Goal: Transaction & Acquisition: Purchase product/service

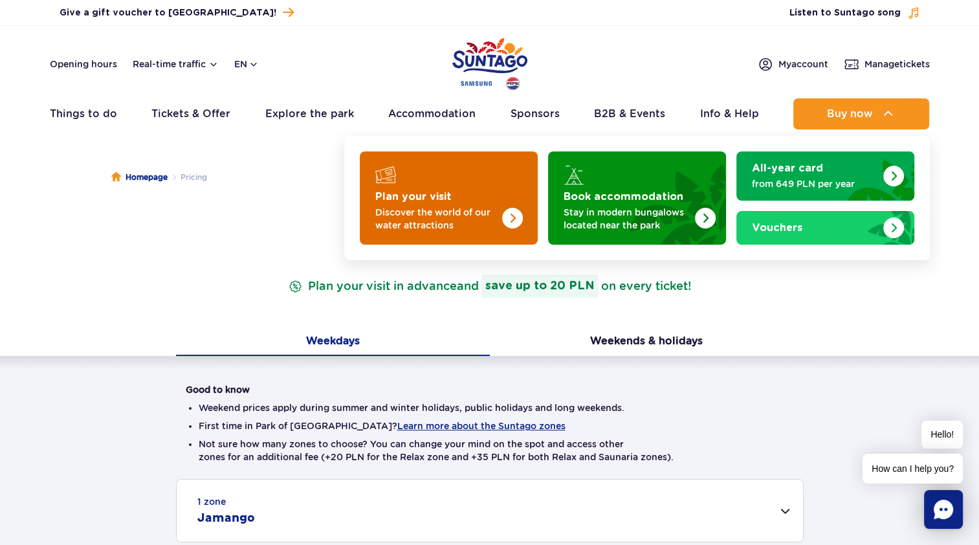
click at [422, 184] on link "Plan your visit Discover the world of our water attractions" at bounding box center [449, 197] width 178 height 93
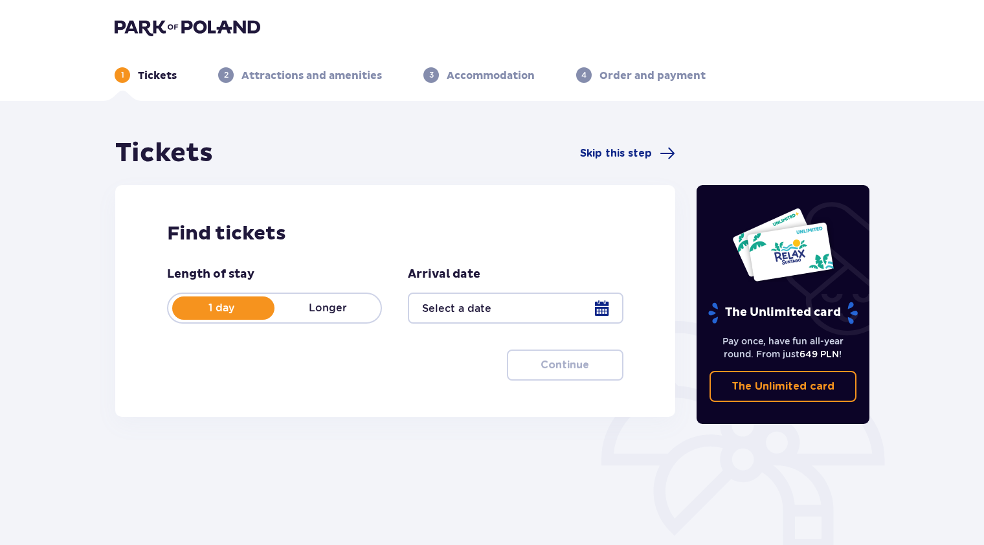
click at [604, 312] on div at bounding box center [515, 307] width 215 height 31
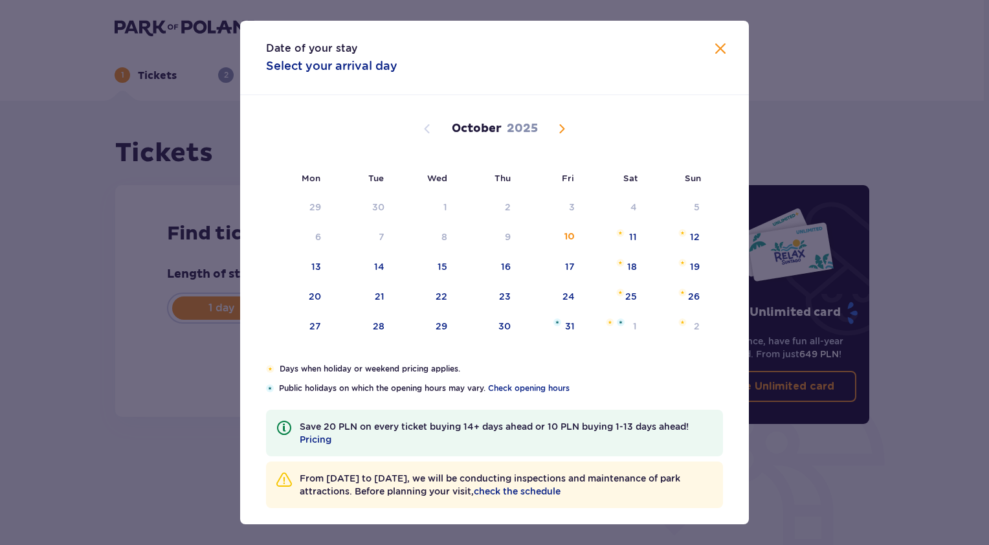
click at [562, 131] on span "Next month" at bounding box center [562, 129] width 16 height 16
drag, startPoint x: 624, startPoint y: 211, endPoint x: 268, endPoint y: 428, distance: 417.6
click at [624, 210] on div "1" at bounding box center [613, 207] width 63 height 28
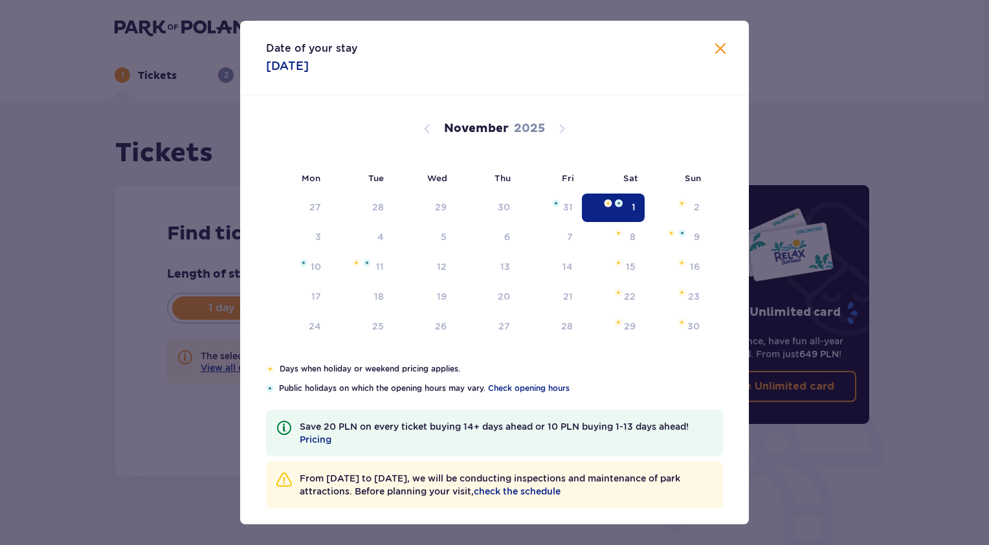
type input "[DATE]"
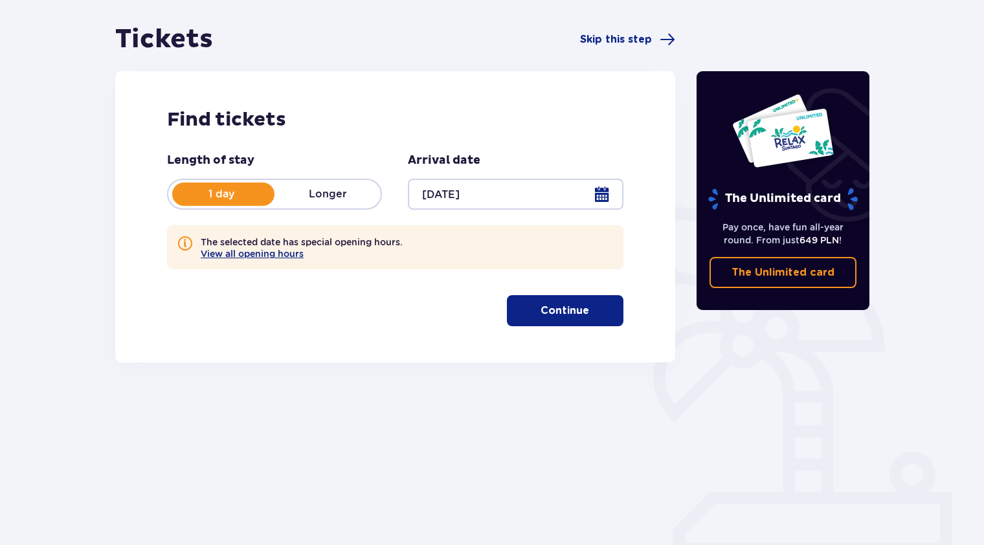
scroll to position [114, 0]
click at [552, 309] on p "Continue" at bounding box center [564, 310] width 49 height 14
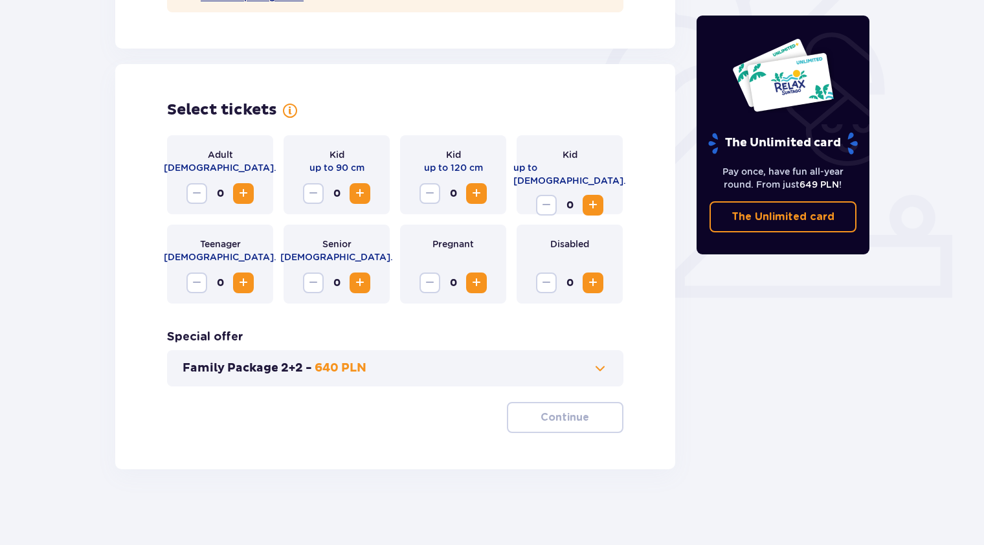
scroll to position [373, 0]
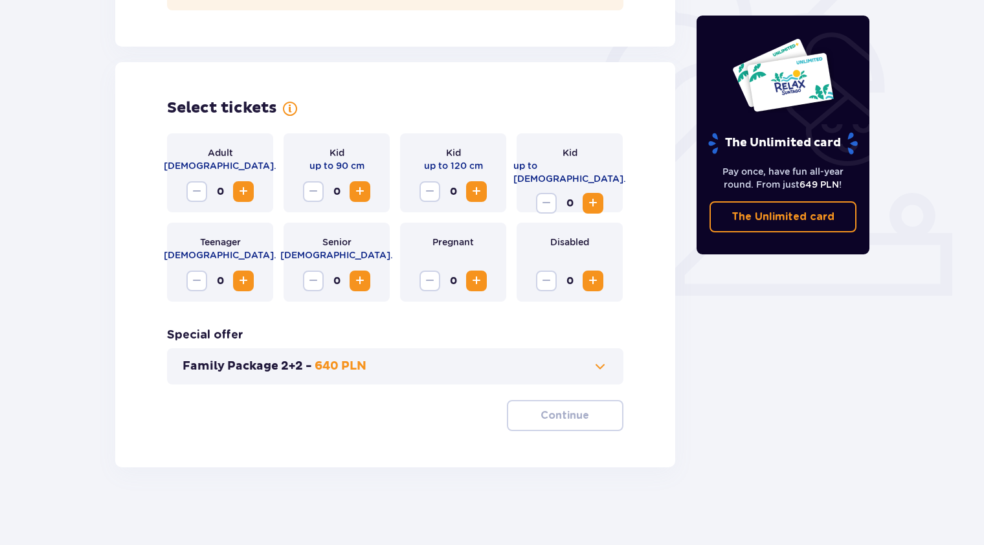
click at [238, 191] on span "Increase" at bounding box center [244, 192] width 16 height 16
click at [551, 413] on p "Continue" at bounding box center [564, 415] width 49 height 14
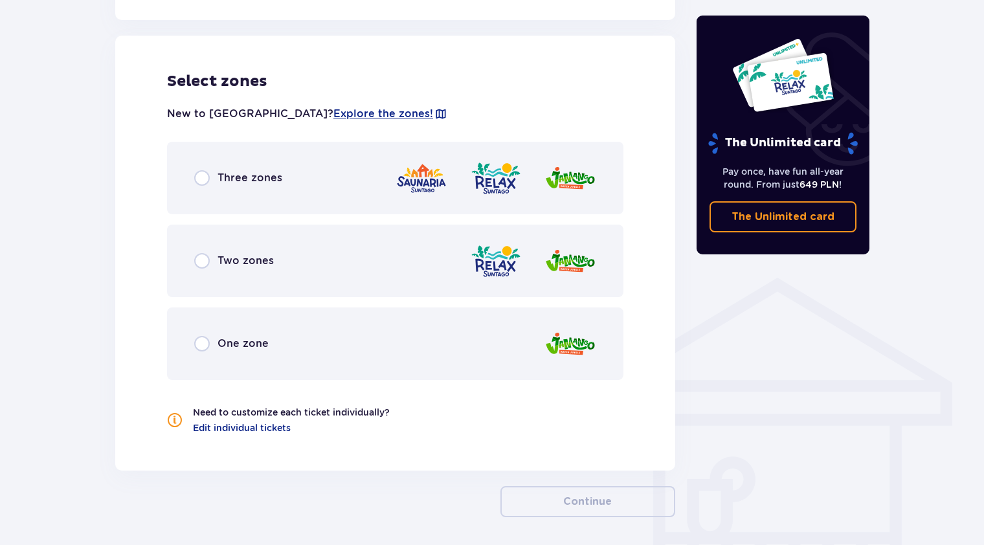
scroll to position [778, 0]
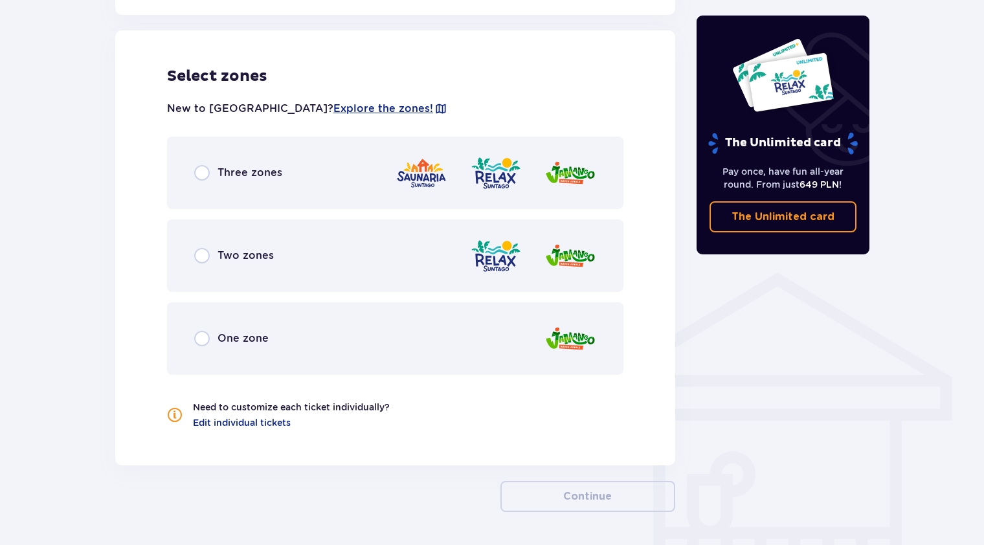
click at [203, 256] on input "radio" at bounding box center [202, 256] width 16 height 16
radio input "true"
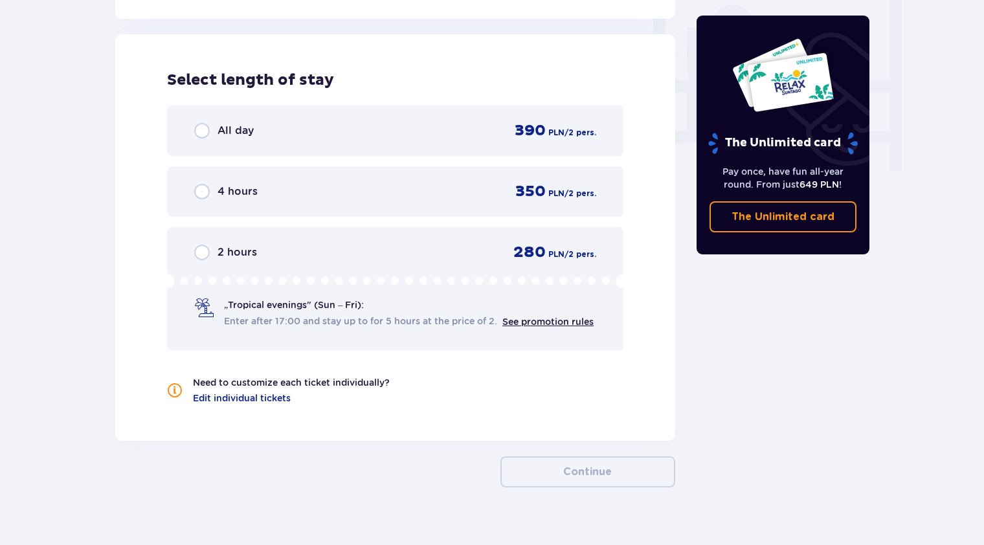
scroll to position [1229, 0]
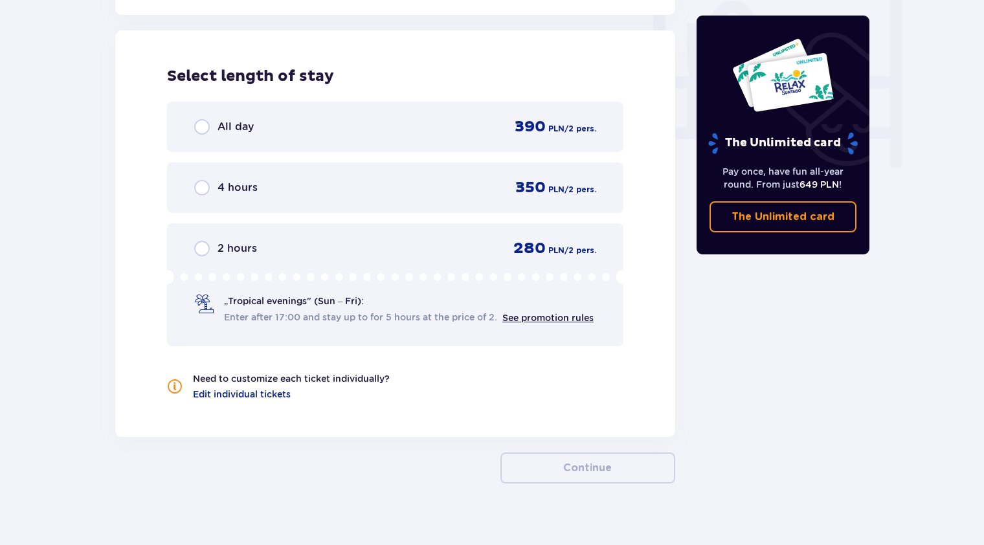
click at [197, 133] on input "radio" at bounding box center [202, 127] width 16 height 16
radio input "true"
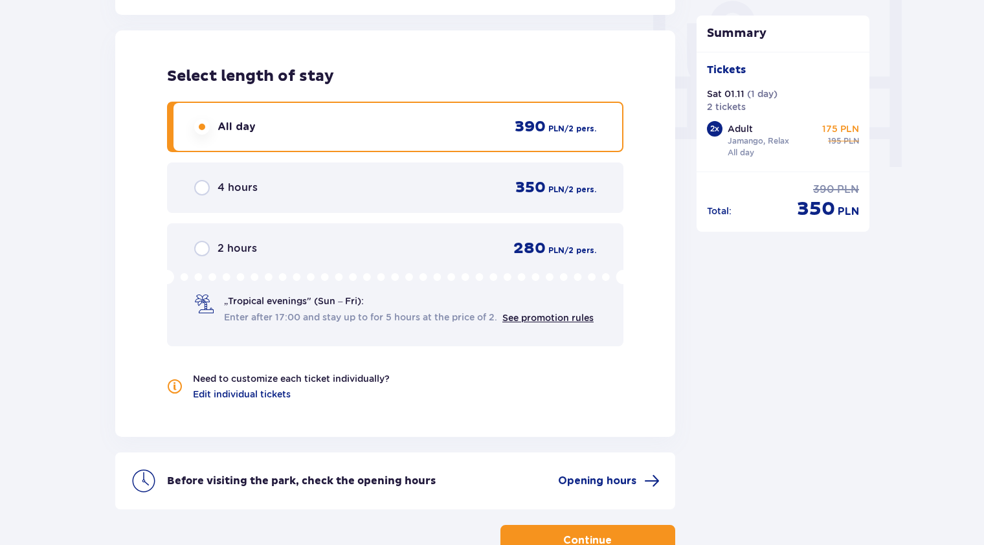
scroll to position [1316, 0]
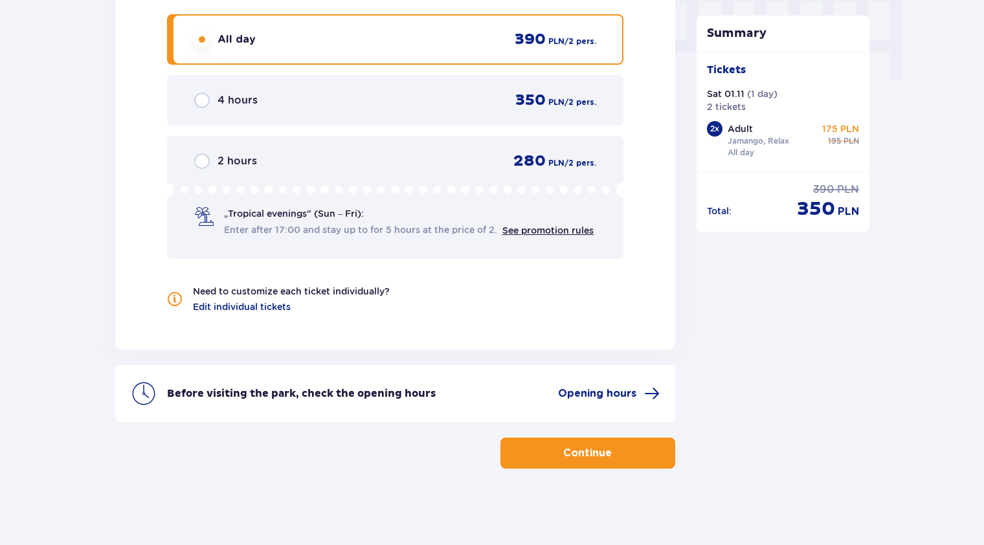
click at [590, 447] on p "Continue" at bounding box center [587, 453] width 49 height 14
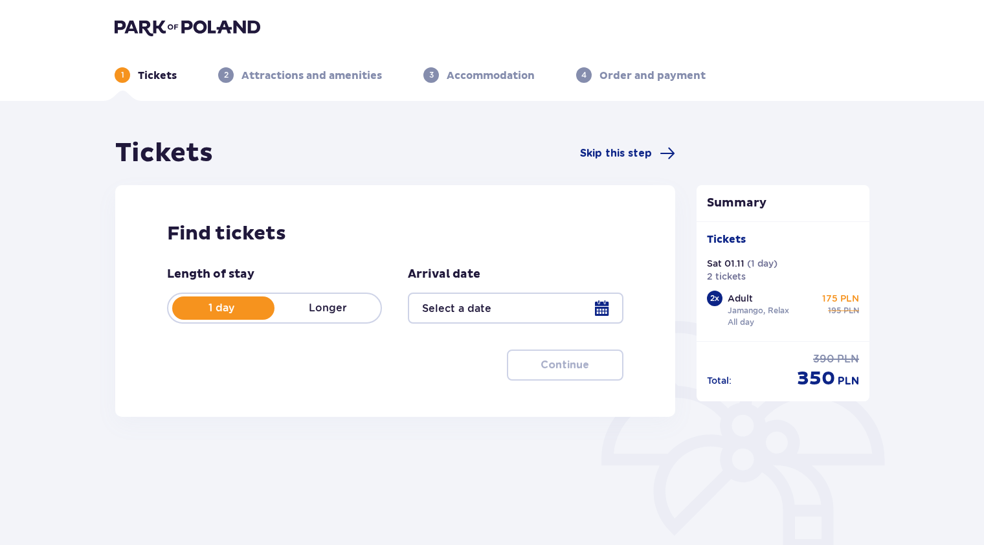
scroll to position [91, 0]
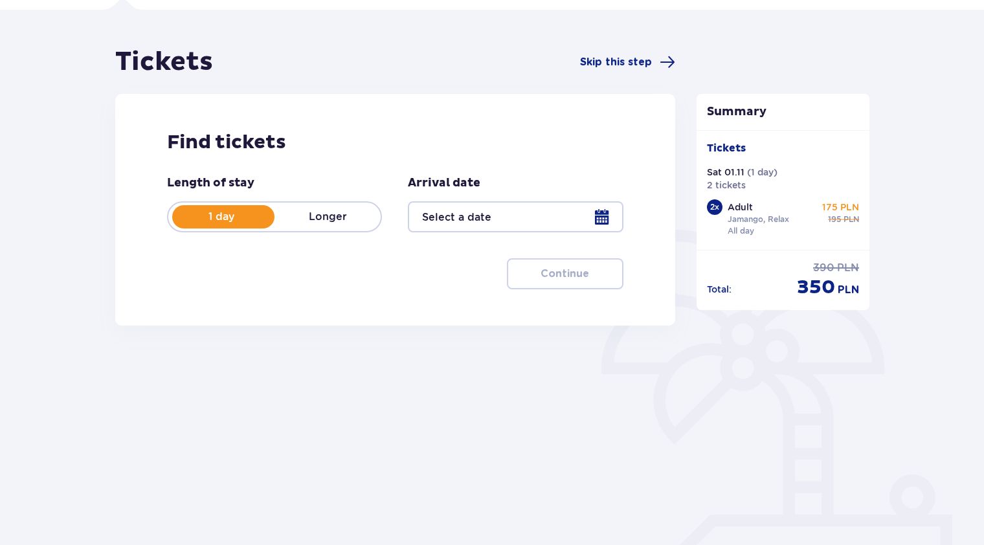
type input "01.11.25"
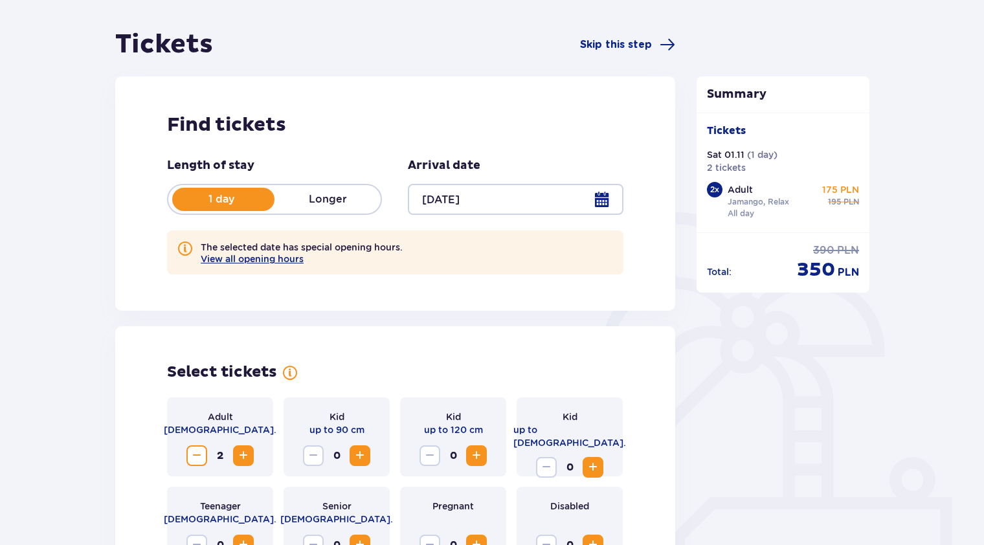
scroll to position [221, 0]
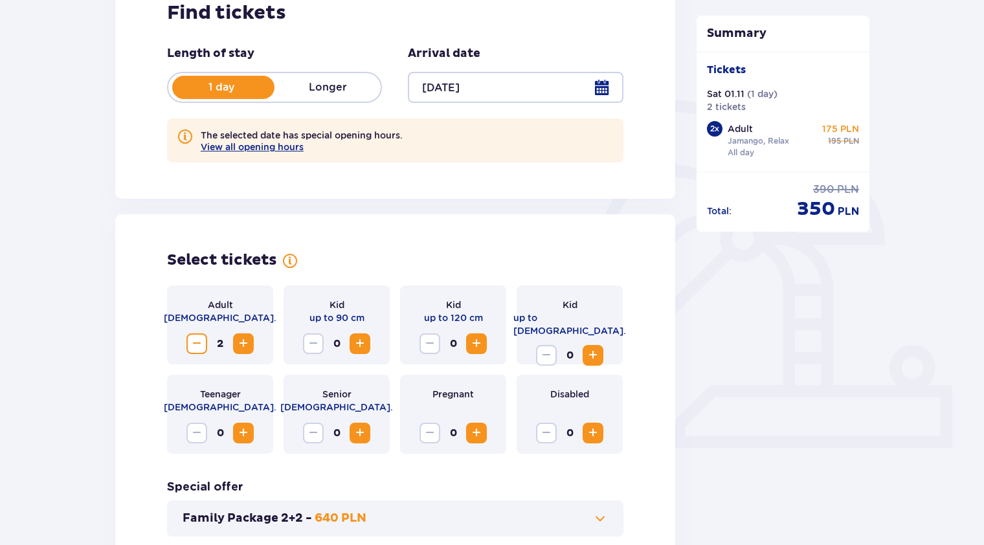
click at [249, 347] on span "Increase" at bounding box center [244, 344] width 16 height 16
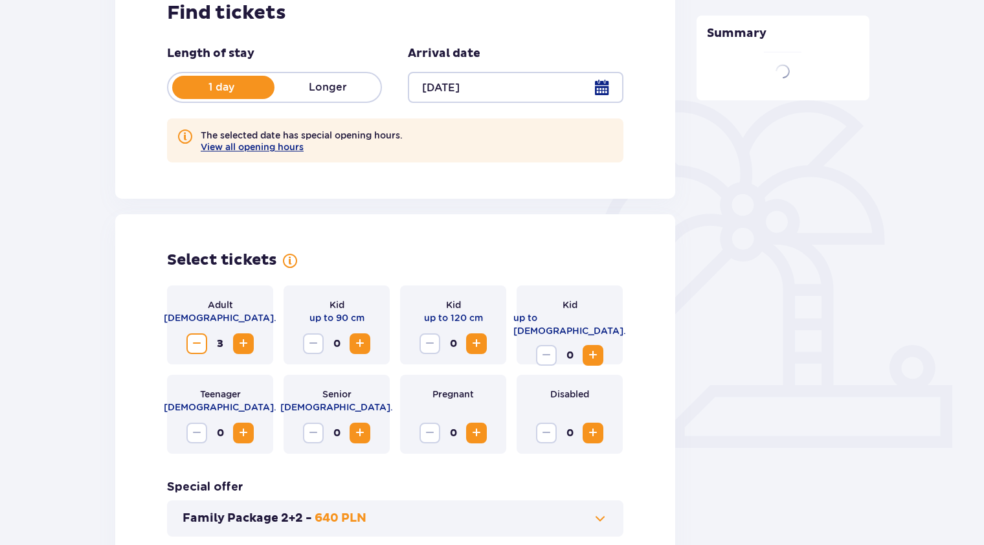
click at [249, 347] on span "Increase" at bounding box center [244, 344] width 16 height 16
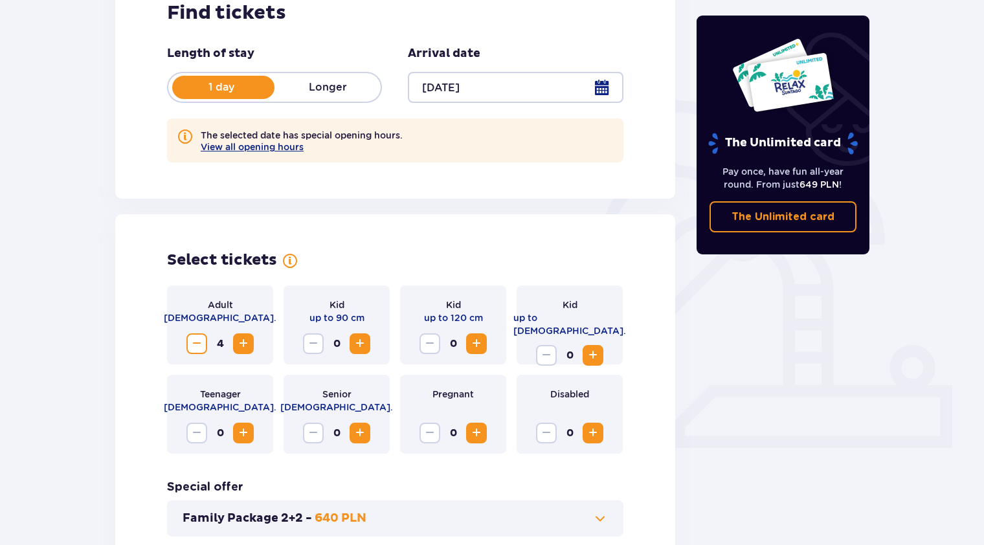
click at [599, 347] on span "Increase" at bounding box center [593, 355] width 16 height 16
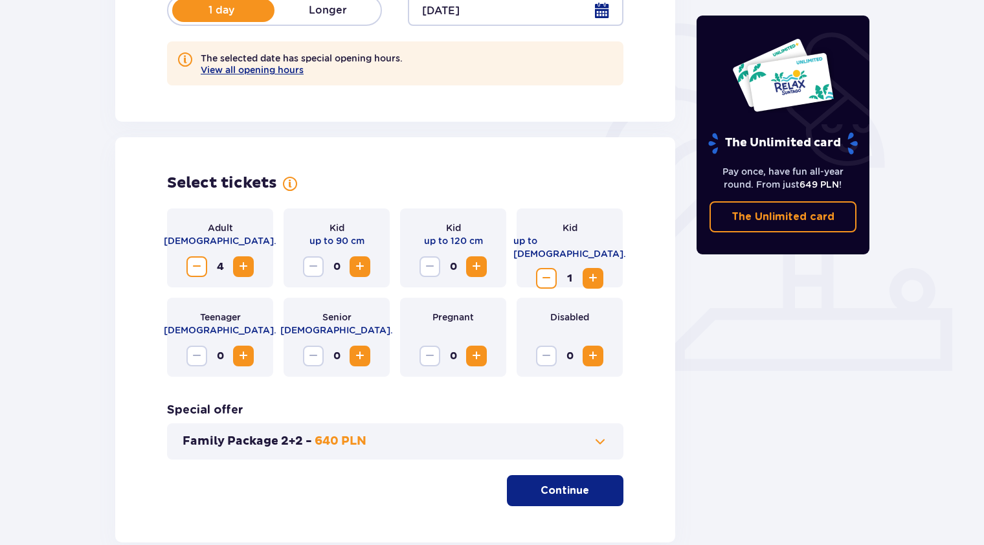
scroll to position [373, 0]
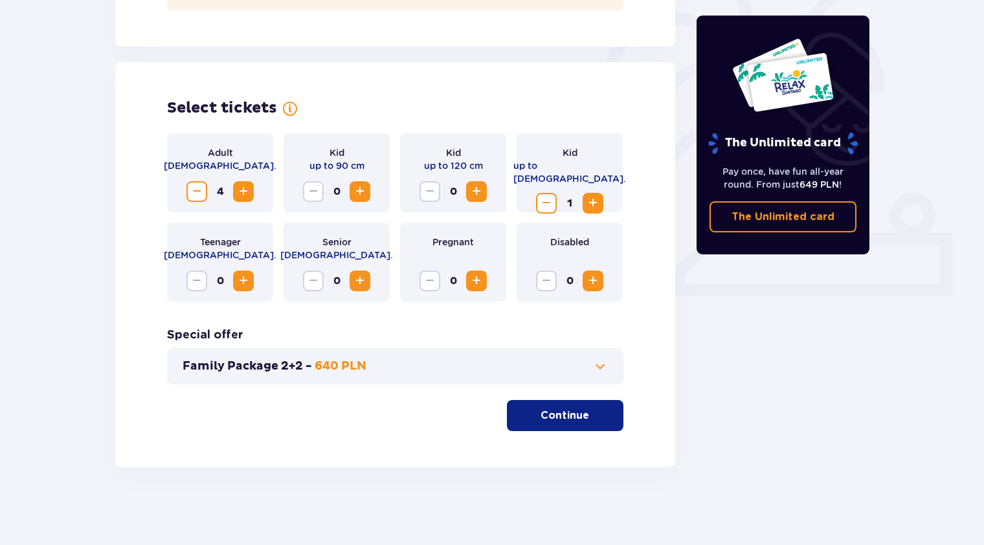
click at [557, 423] on button "Continue" at bounding box center [565, 415] width 116 height 31
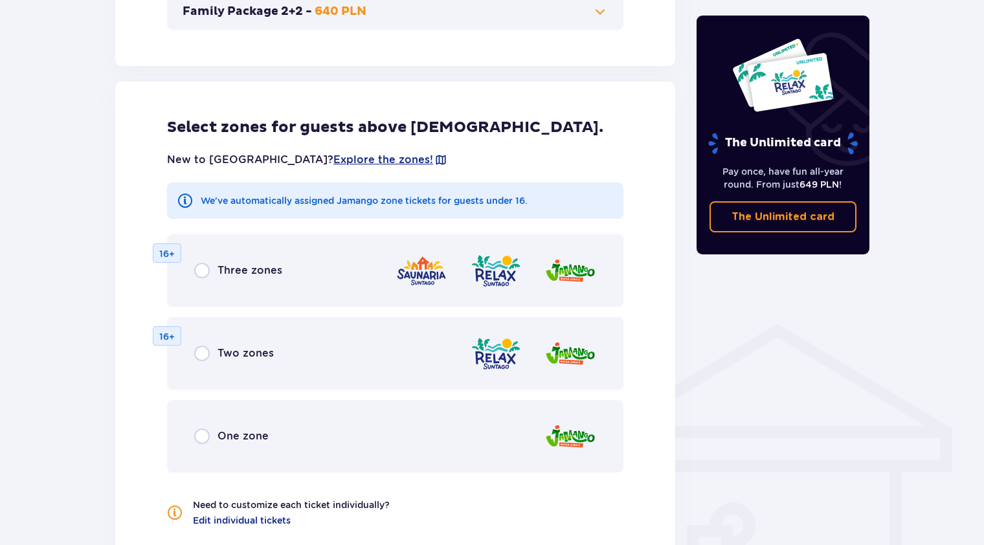
scroll to position [778, 0]
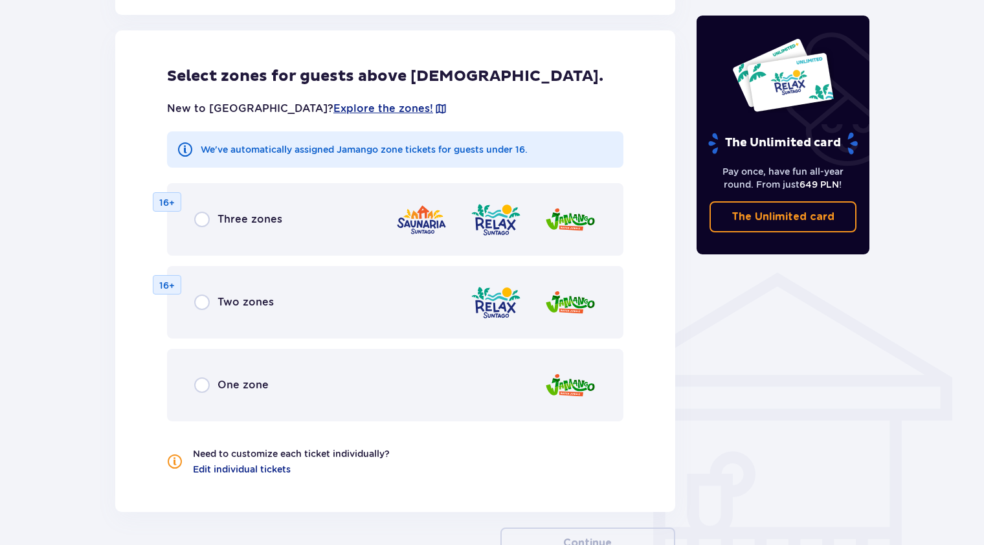
click at [202, 299] on input "radio" at bounding box center [202, 302] width 16 height 16
radio input "true"
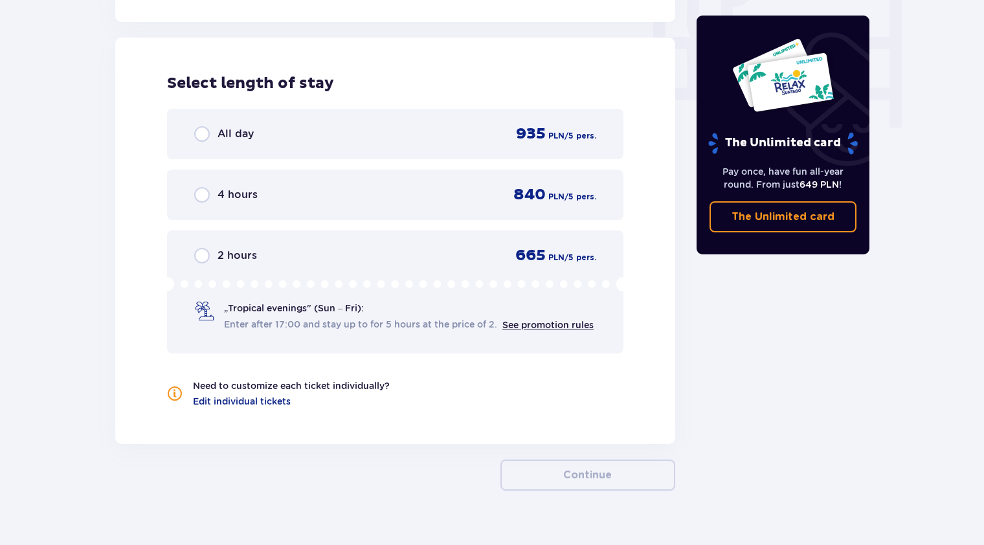
scroll to position [1275, 0]
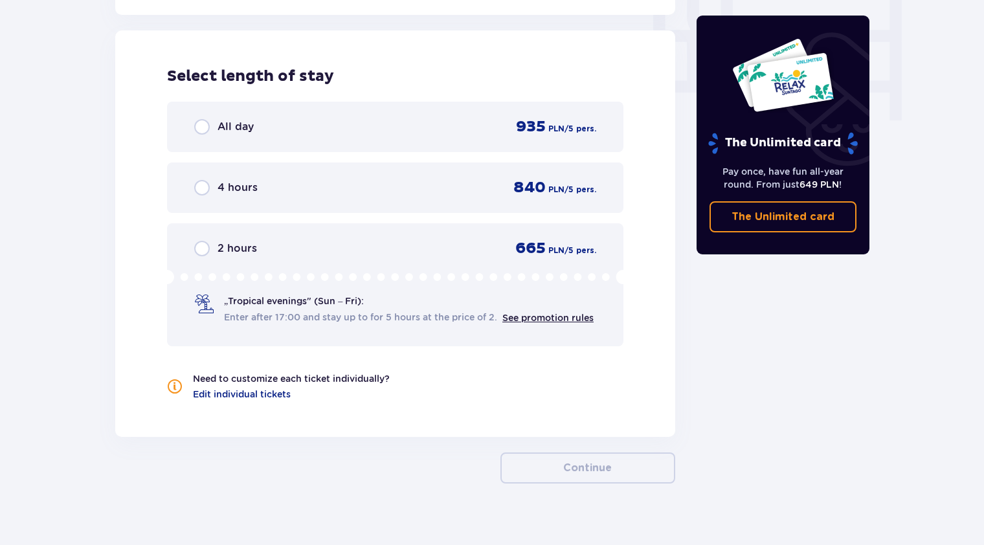
click at [201, 129] on input "radio" at bounding box center [202, 127] width 16 height 16
radio input "true"
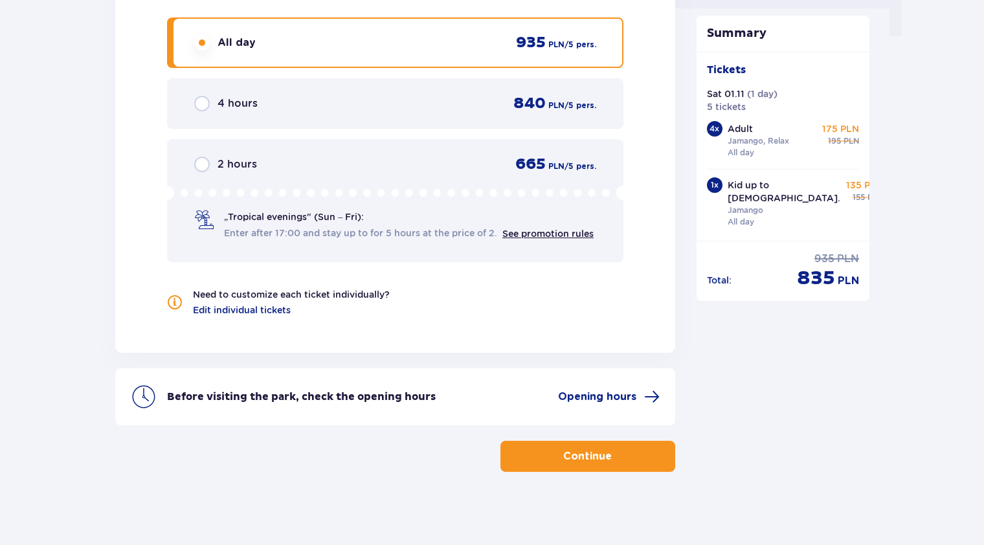
scroll to position [1363, 0]
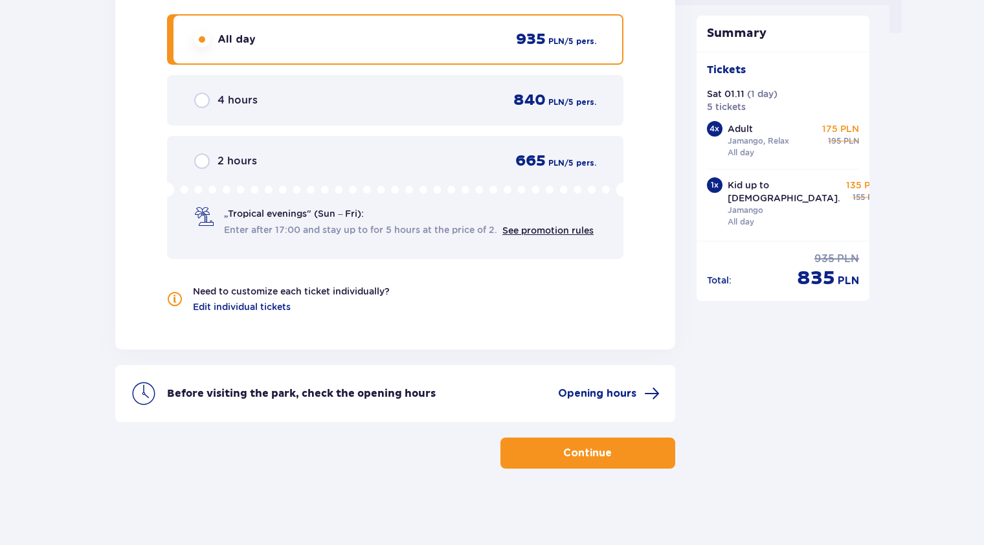
click at [563, 457] on p "Continue" at bounding box center [587, 453] width 49 height 14
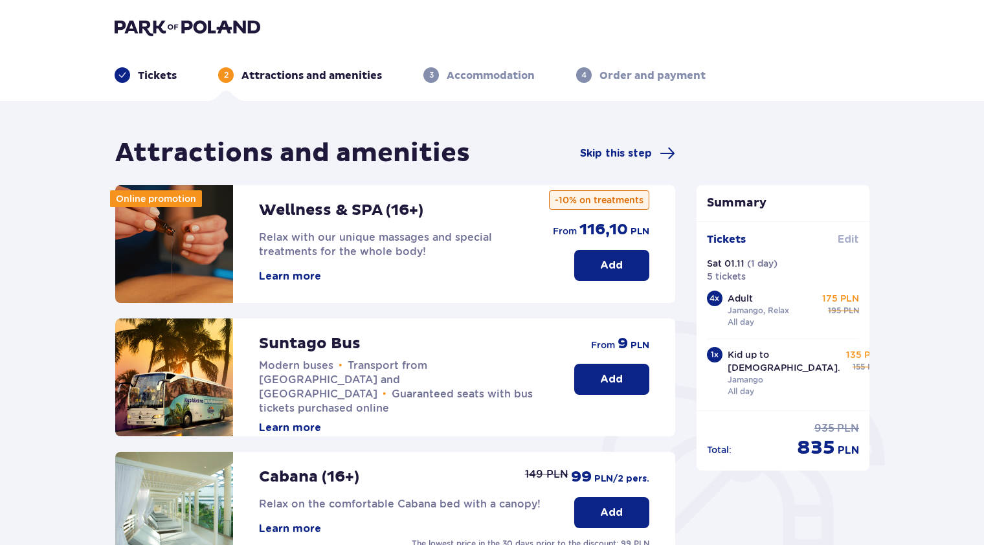
click at [845, 242] on span "Edit" at bounding box center [847, 239] width 21 height 14
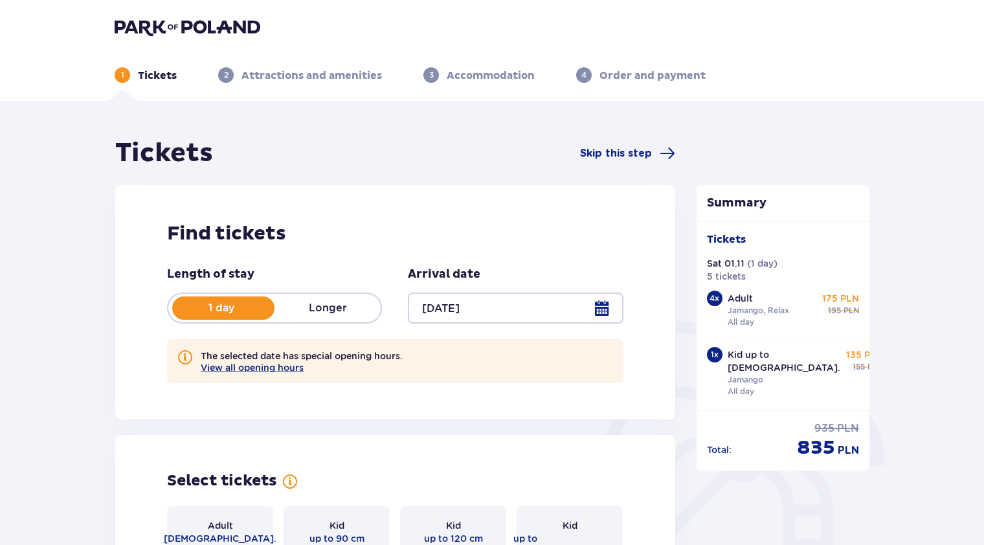
type input "01.11.25"
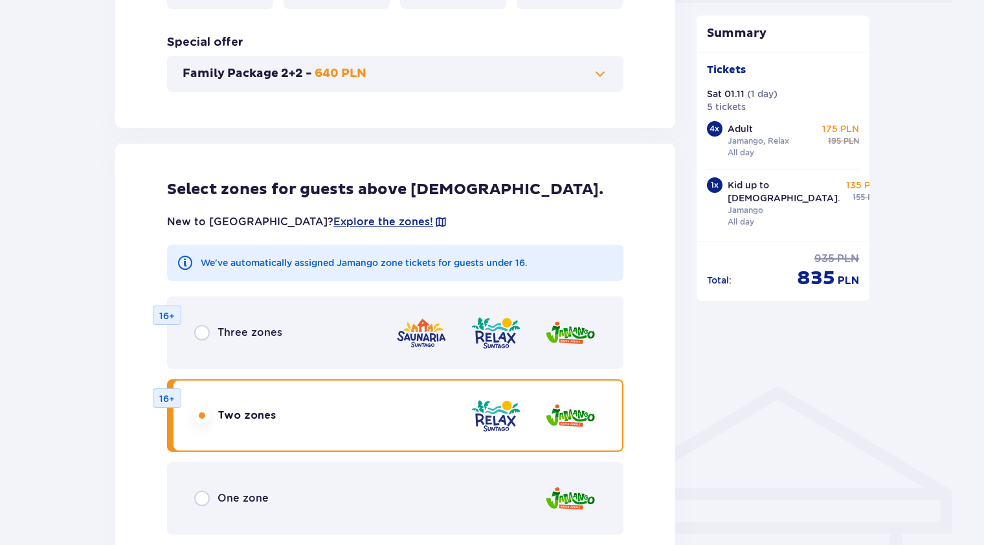
scroll to position [841, 0]
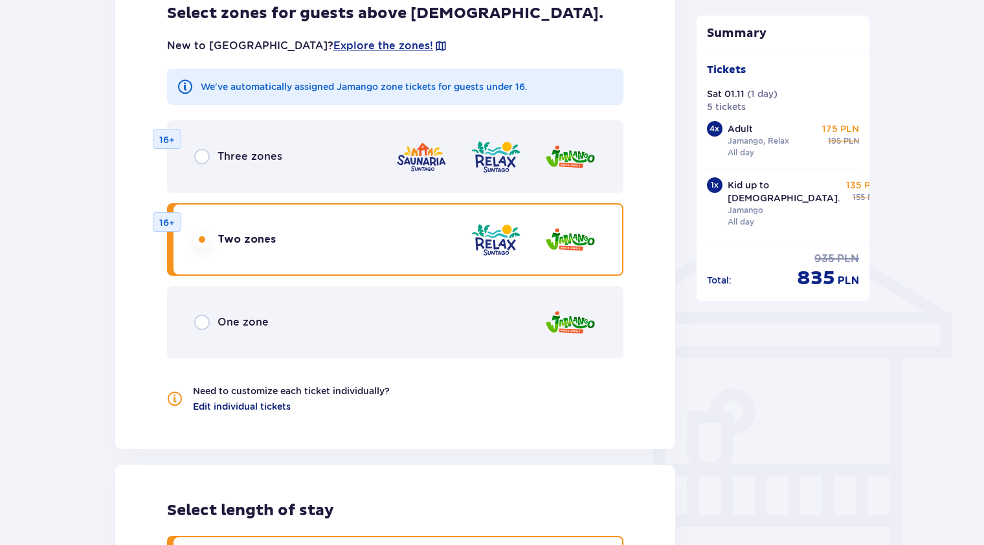
click at [211, 410] on span "Edit individual tickets" at bounding box center [242, 406] width 98 height 13
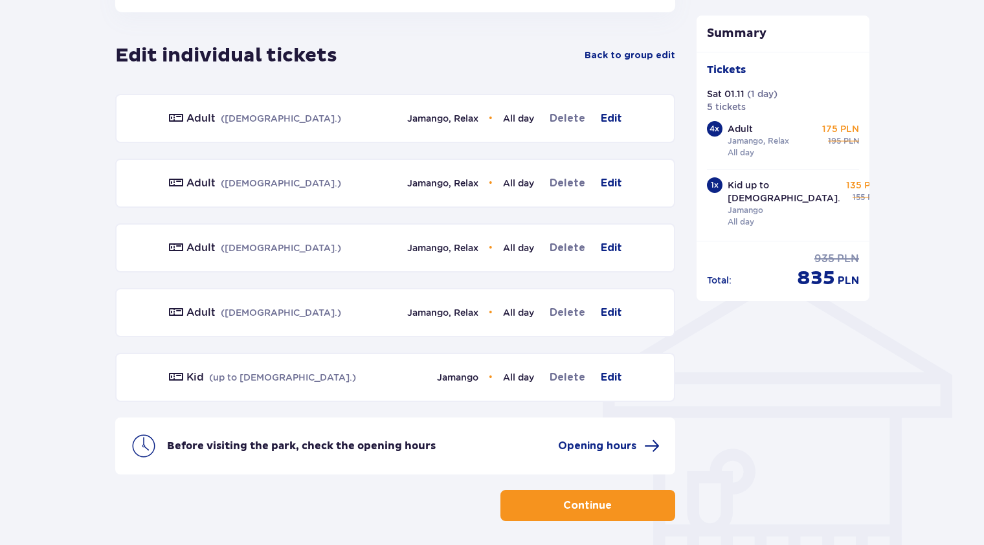
scroll to position [778, 0]
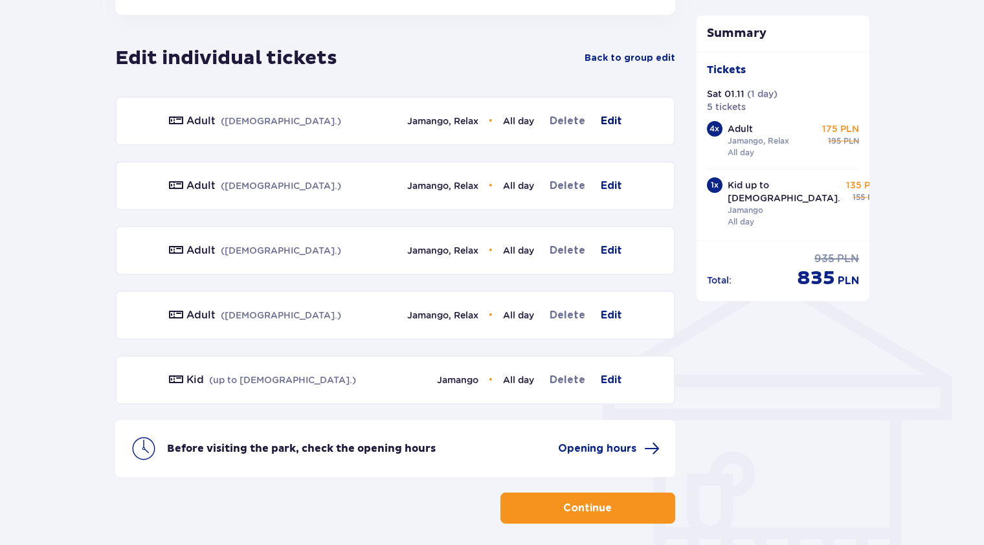
click at [606, 121] on span "Edit" at bounding box center [611, 121] width 21 height 16
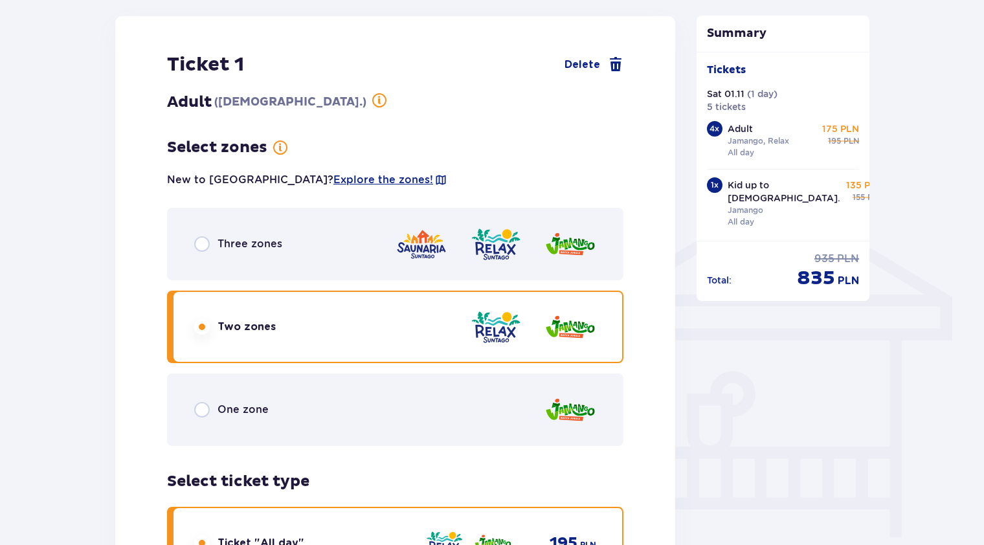
scroll to position [859, 0]
click at [202, 412] on input "radio" at bounding box center [202, 409] width 16 height 16
radio input "true"
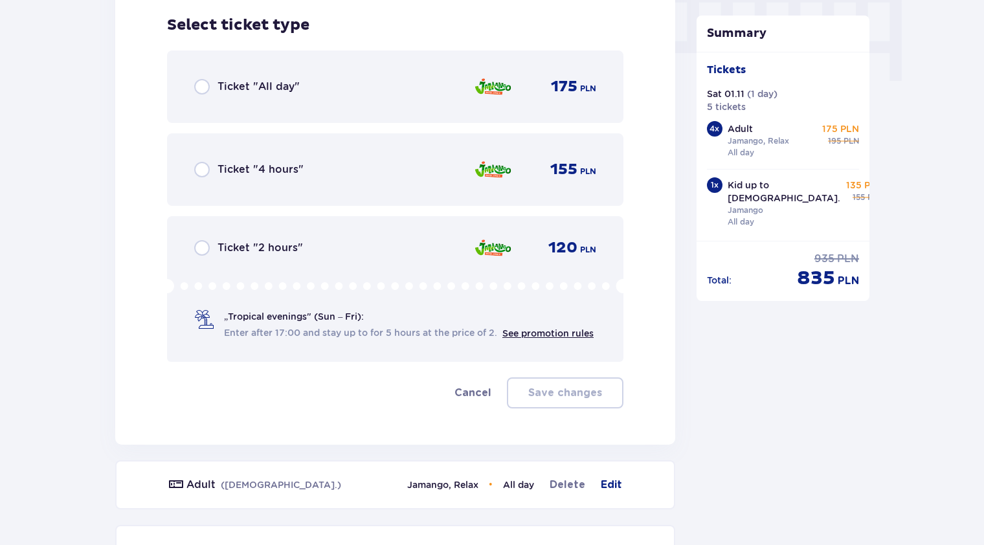
scroll to position [1315, 0]
click at [207, 87] on input "radio" at bounding box center [202, 87] width 16 height 16
radio input "true"
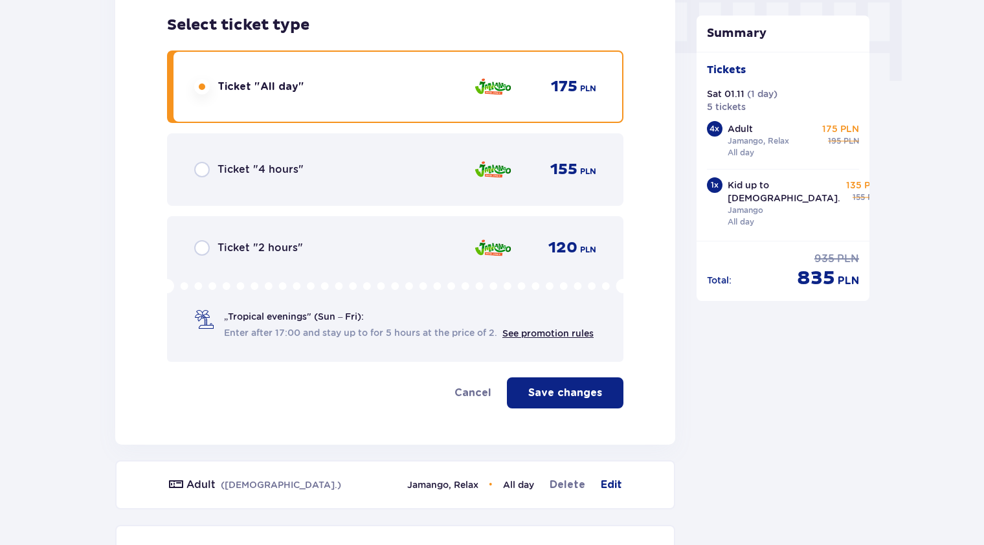
click at [546, 397] on p "Save changes" at bounding box center [565, 393] width 74 height 14
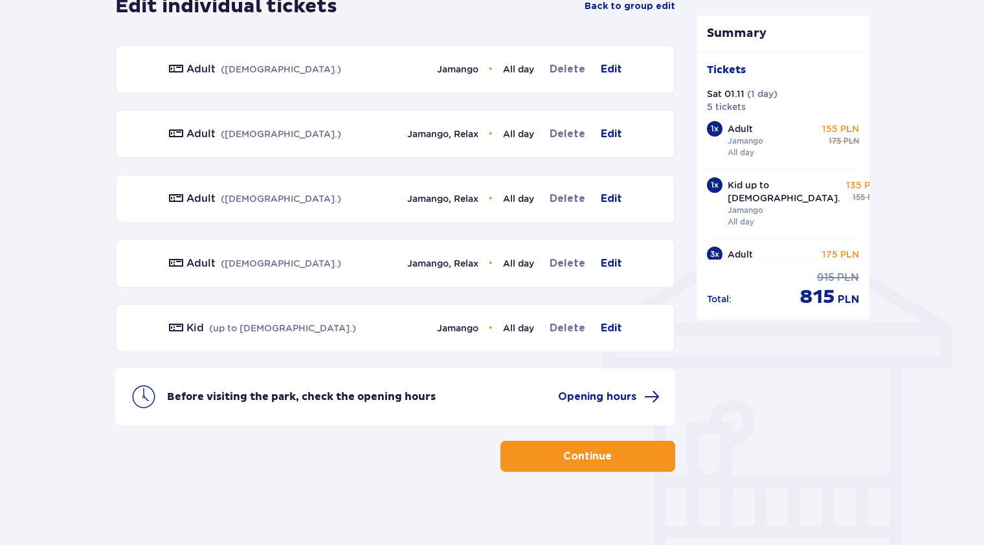
scroll to position [832, 0]
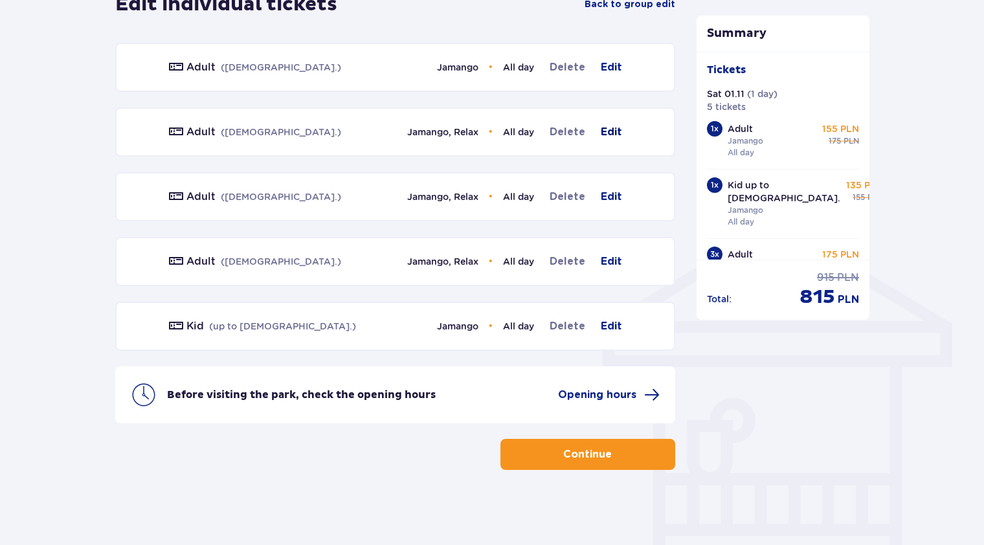
click at [613, 131] on span "Edit" at bounding box center [611, 132] width 21 height 16
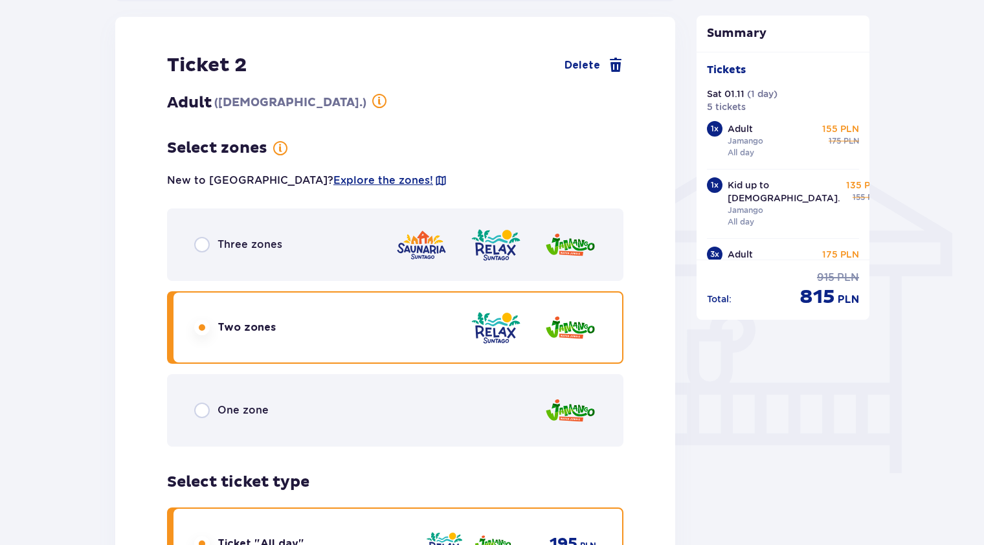
scroll to position [924, 0]
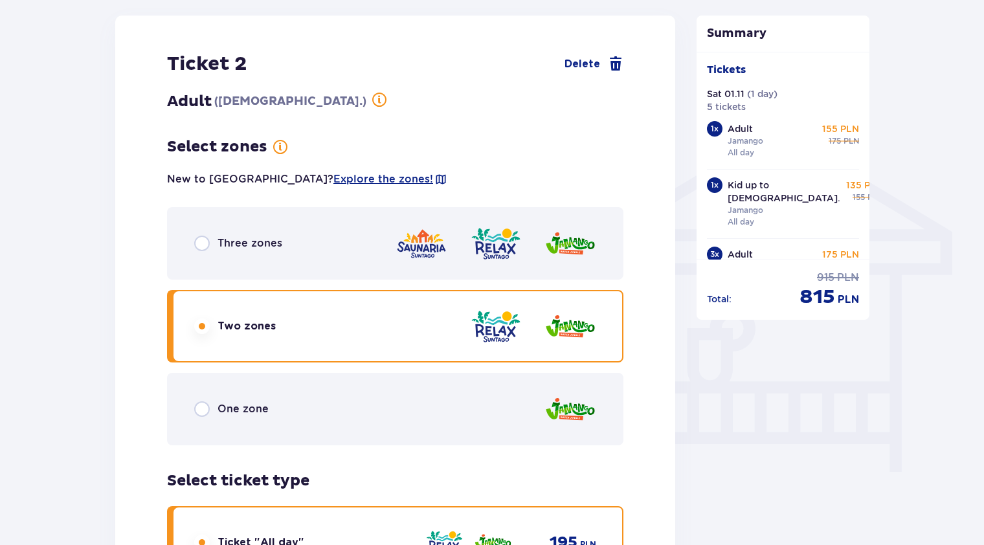
click at [197, 410] on input "radio" at bounding box center [202, 409] width 16 height 16
radio input "true"
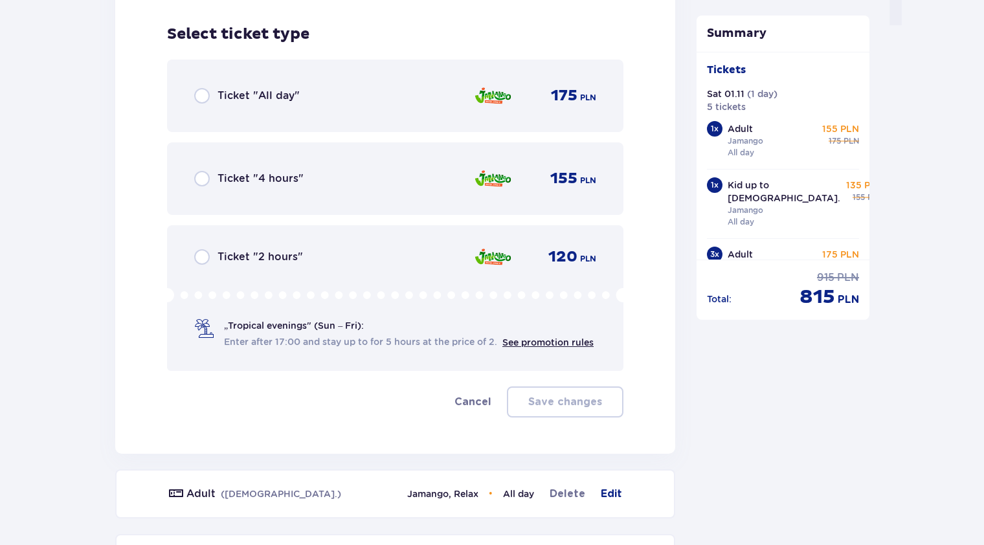
scroll to position [1380, 0]
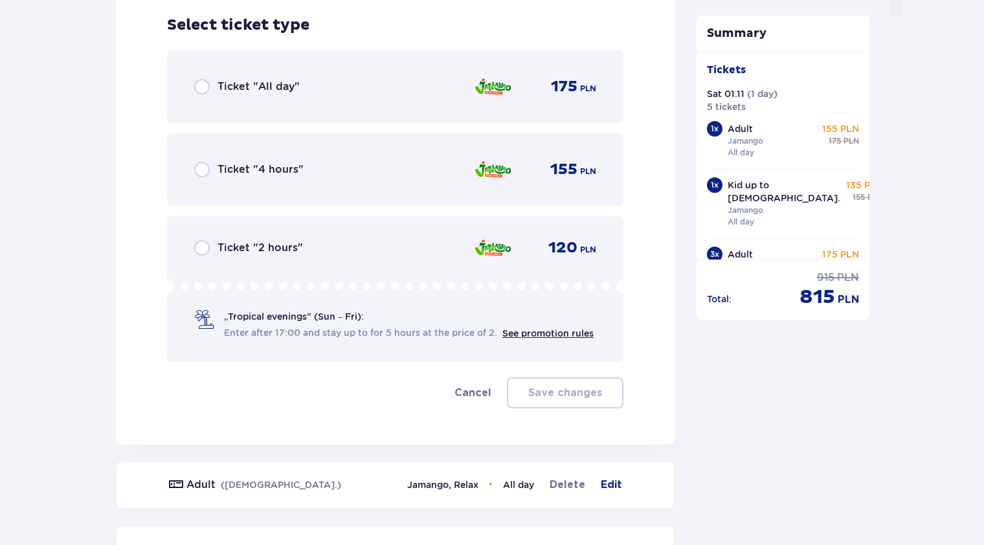
click at [205, 89] on input "radio" at bounding box center [202, 87] width 16 height 16
radio input "true"
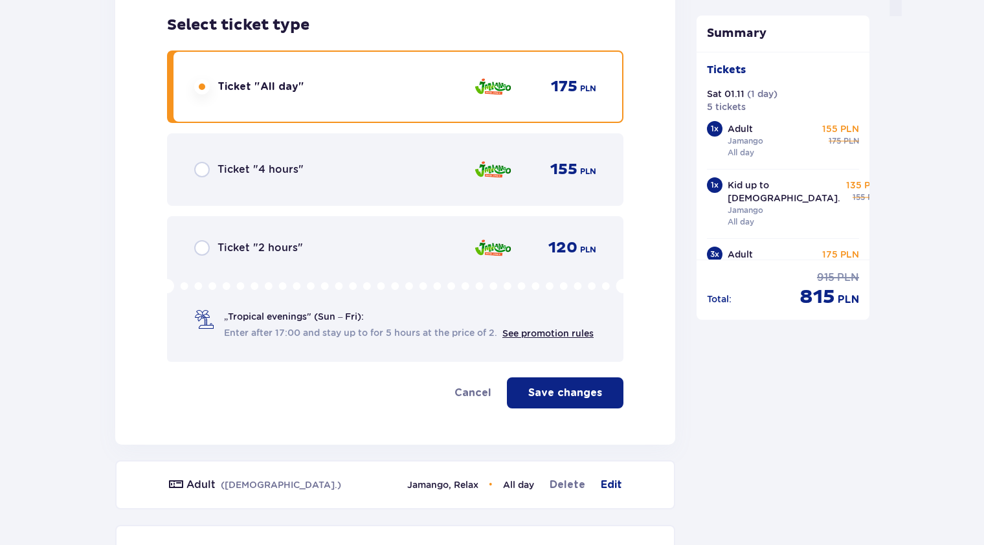
click at [569, 397] on p "Save changes" at bounding box center [565, 393] width 74 height 14
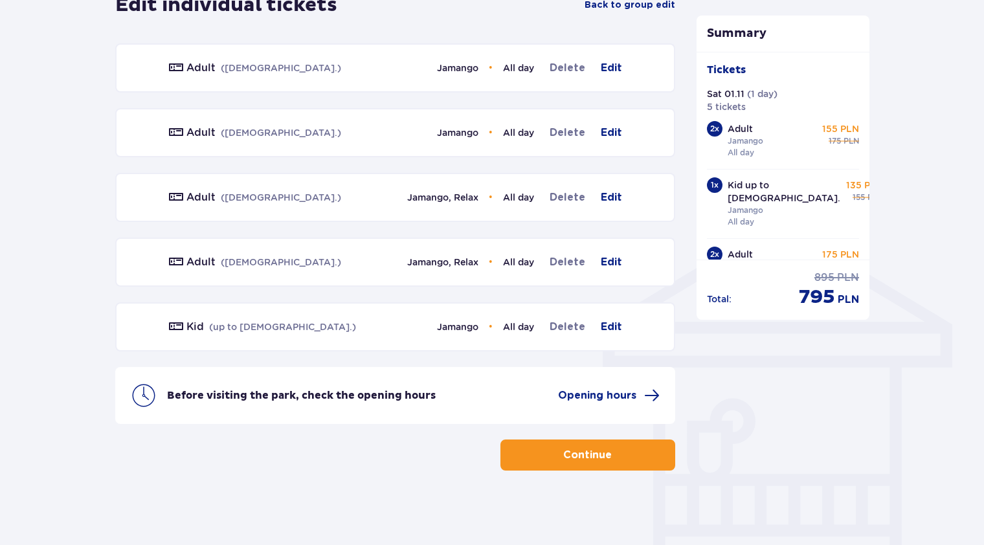
scroll to position [832, 0]
click at [593, 448] on p "Continue" at bounding box center [587, 454] width 49 height 14
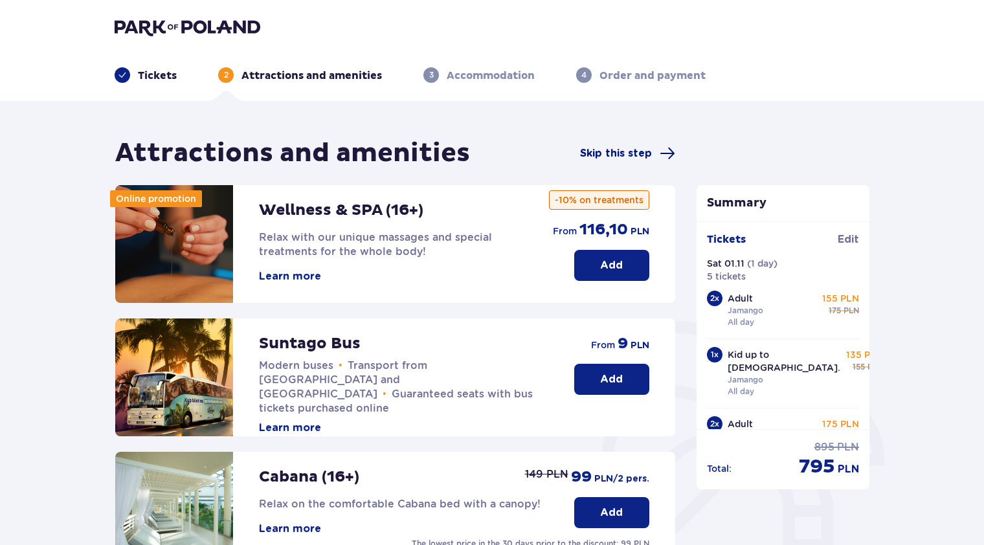
click at [625, 153] on span "Skip this step" at bounding box center [616, 153] width 72 height 14
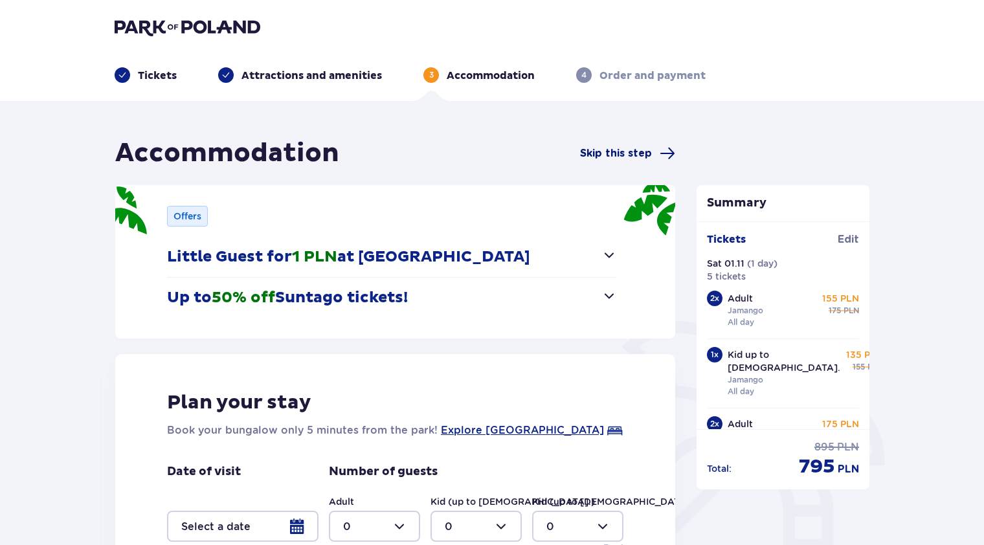
click at [617, 150] on span "Skip this step" at bounding box center [616, 153] width 72 height 14
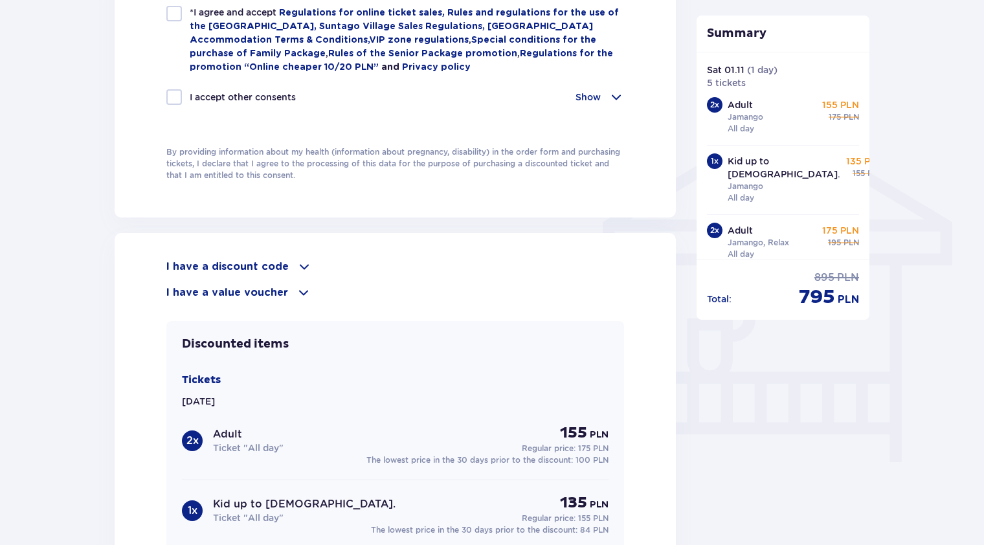
scroll to position [924, 0]
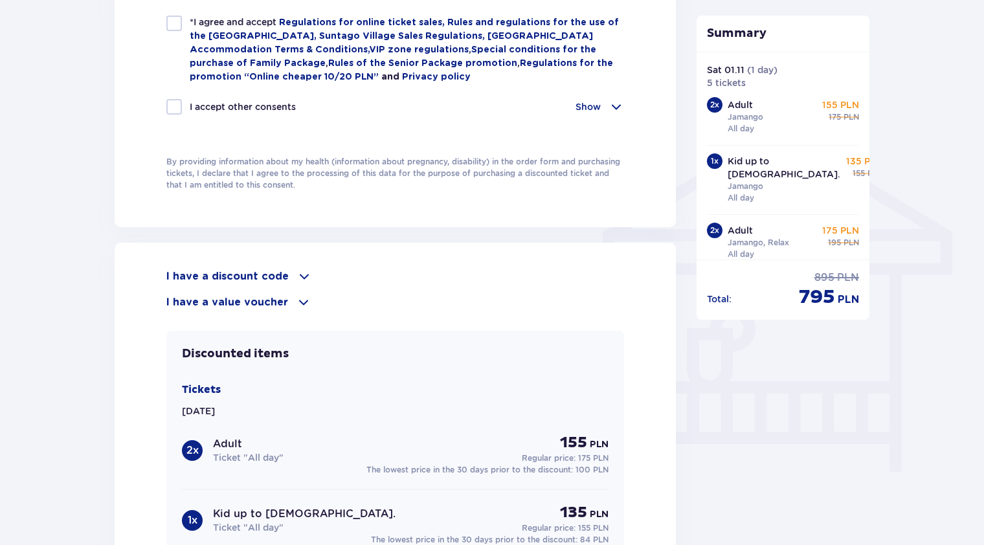
click at [33, 289] on div "Order and payment Contact details First Name * Last Name * E-mail address * Con…" at bounding box center [492, 58] width 984 height 1763
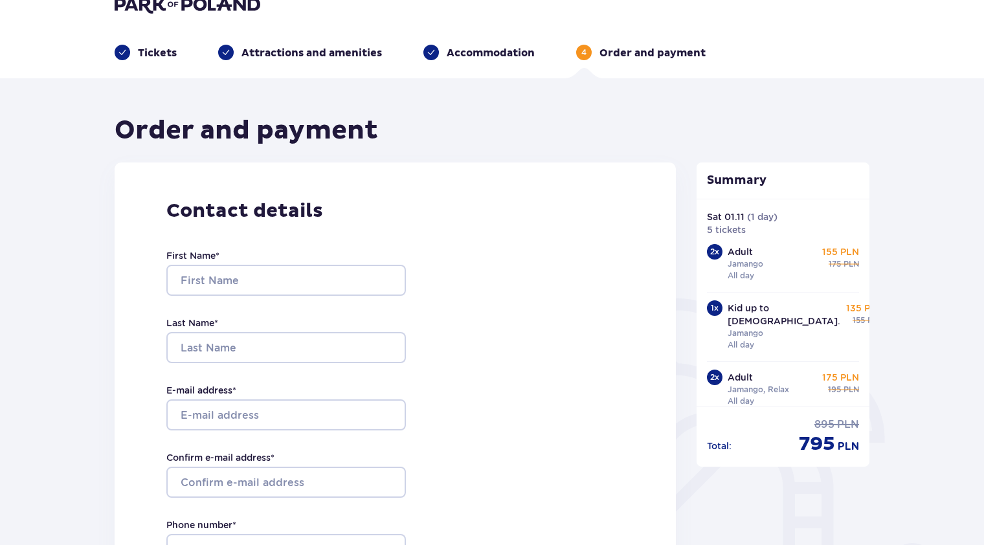
scroll to position [0, 0]
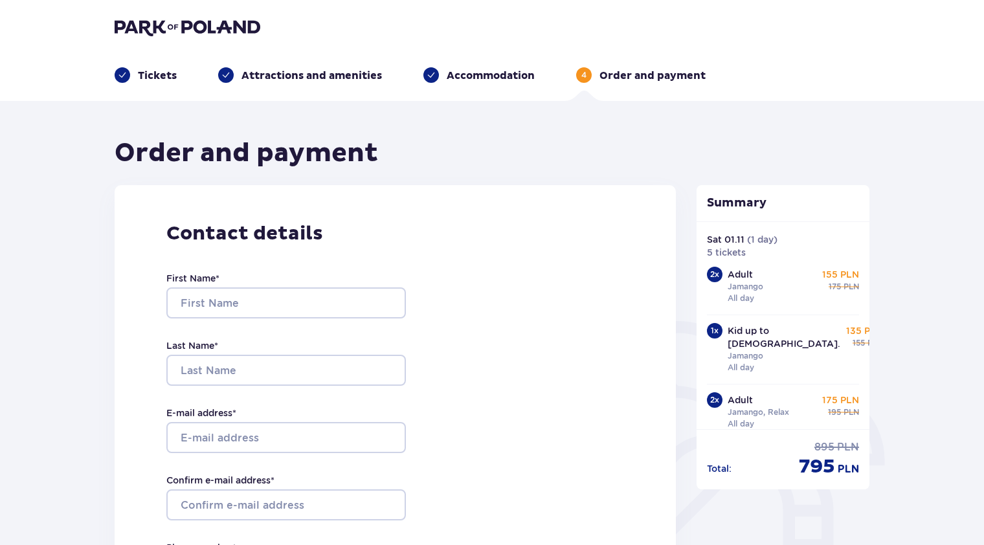
drag, startPoint x: 840, startPoint y: 6, endPoint x: 42, endPoint y: 266, distance: 839.0
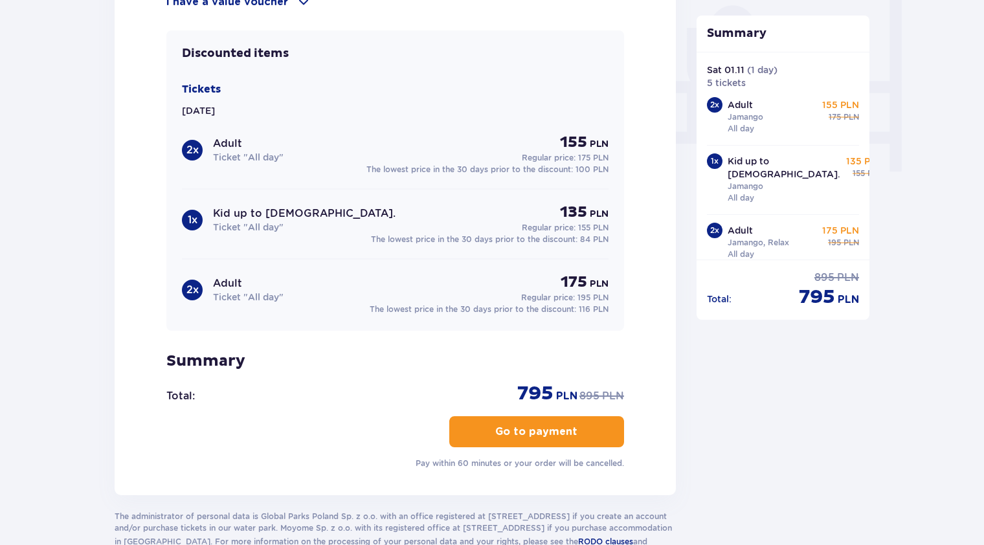
scroll to position [1229, 0]
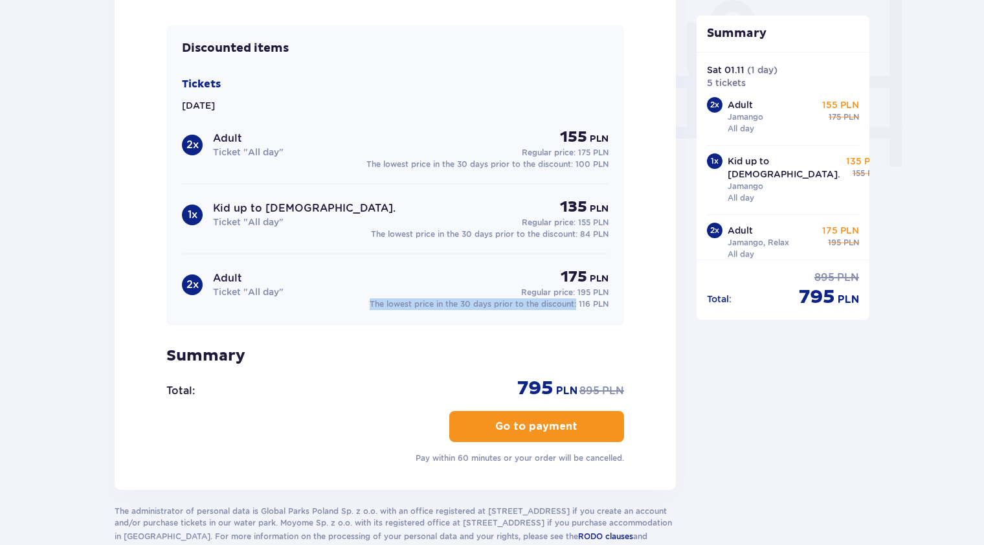
drag, startPoint x: 371, startPoint y: 302, endPoint x: 575, endPoint y: 303, distance: 204.5
click at [575, 303] on p "The lowest price in the 30 days prior to the discount: 116 PLN" at bounding box center [488, 304] width 239 height 12
copy p "The lowest price in the 30 days prior to the discount:"
click at [396, 300] on p "The lowest price in the 30 days prior to the discount: 116 PLN" at bounding box center [488, 304] width 239 height 12
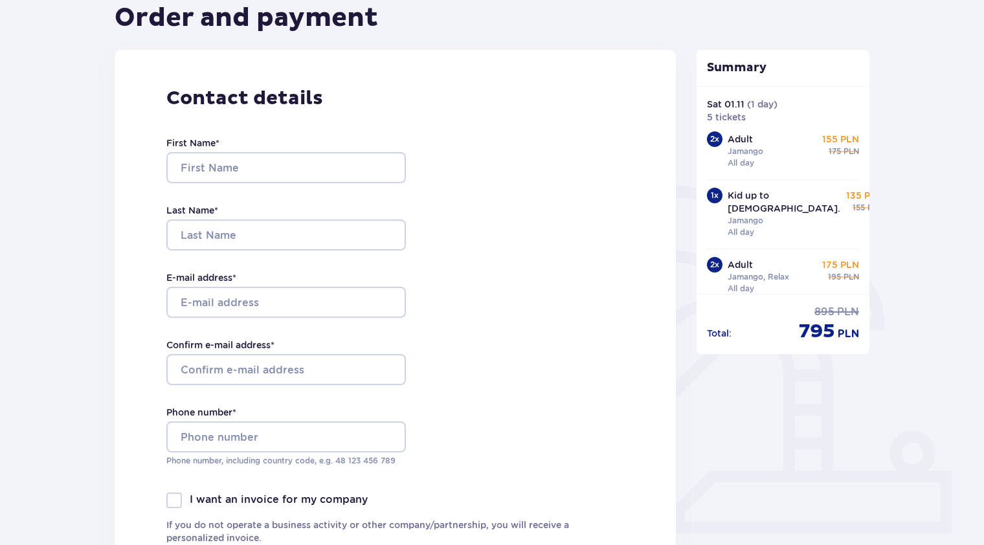
scroll to position [0, 0]
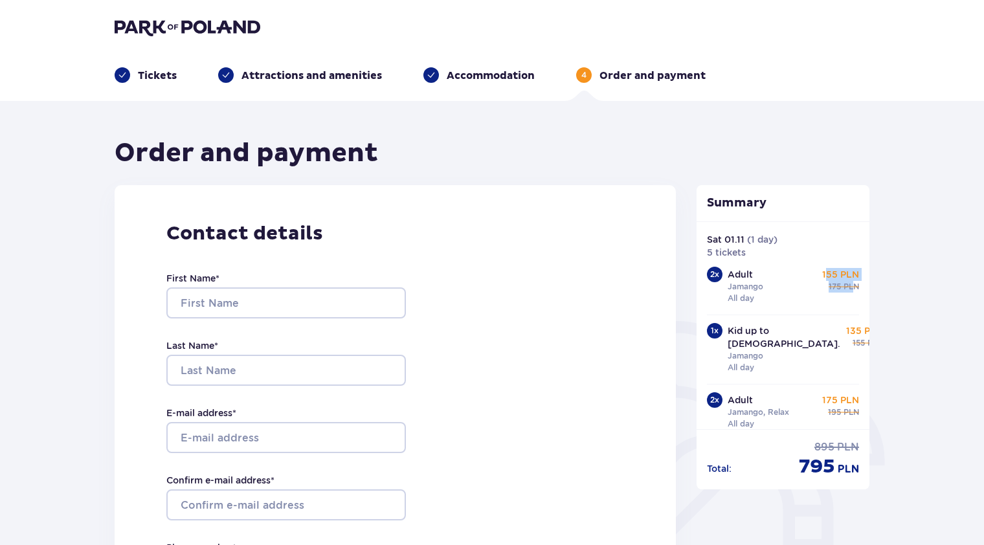
drag, startPoint x: 824, startPoint y: 276, endPoint x: 846, endPoint y: 284, distance: 24.2
click at [846, 284] on div "155 PLN regular price 175 PLN" at bounding box center [839, 280] width 40 height 25
drag, startPoint x: 846, startPoint y: 284, endPoint x: 833, endPoint y: 272, distance: 17.4
click at [833, 272] on p "155 PLN" at bounding box center [840, 274] width 37 height 13
click at [832, 272] on p "155 PLN" at bounding box center [840, 274] width 37 height 13
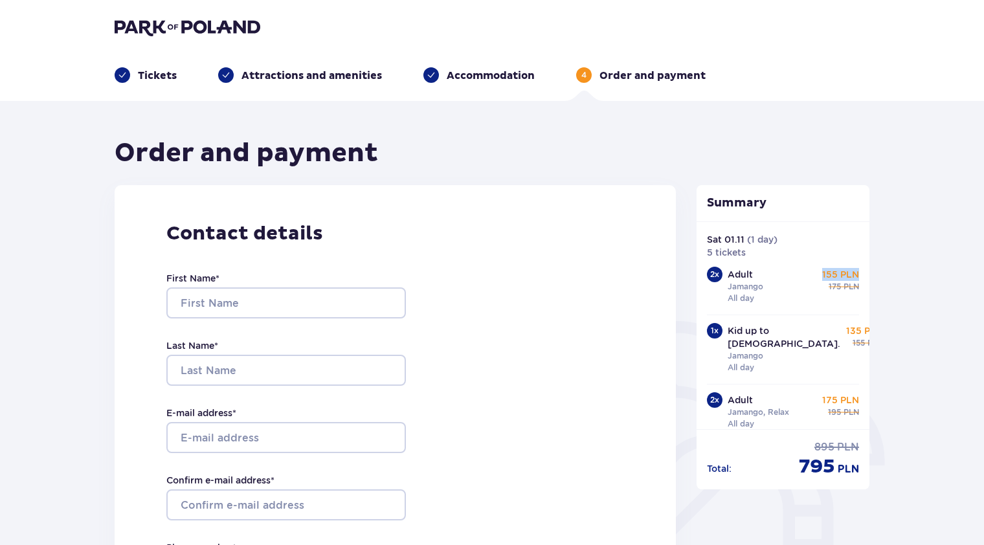
drag, startPoint x: 818, startPoint y: 270, endPoint x: 876, endPoint y: 272, distance: 57.6
click at [839, 393] on p "175 PLN" at bounding box center [840, 399] width 37 height 13
click at [785, 406] on p "Jamango, Relax" at bounding box center [757, 412] width 61 height 12
drag, startPoint x: 861, startPoint y: 390, endPoint x: 881, endPoint y: 390, distance: 20.1
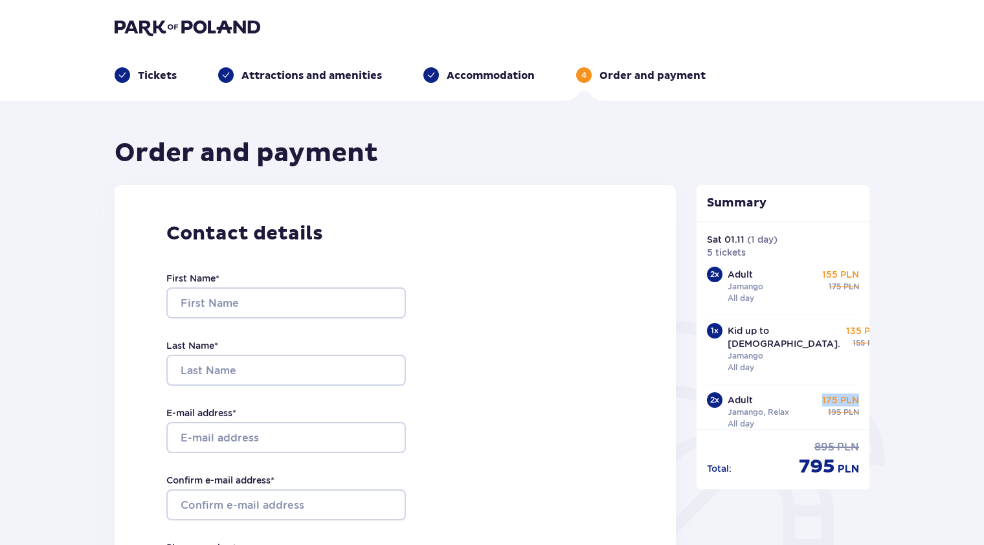
drag, startPoint x: 881, startPoint y: 390, endPoint x: 905, endPoint y: 397, distance: 25.8
drag, startPoint x: 814, startPoint y: 382, endPoint x: 881, endPoint y: 388, distance: 67.5
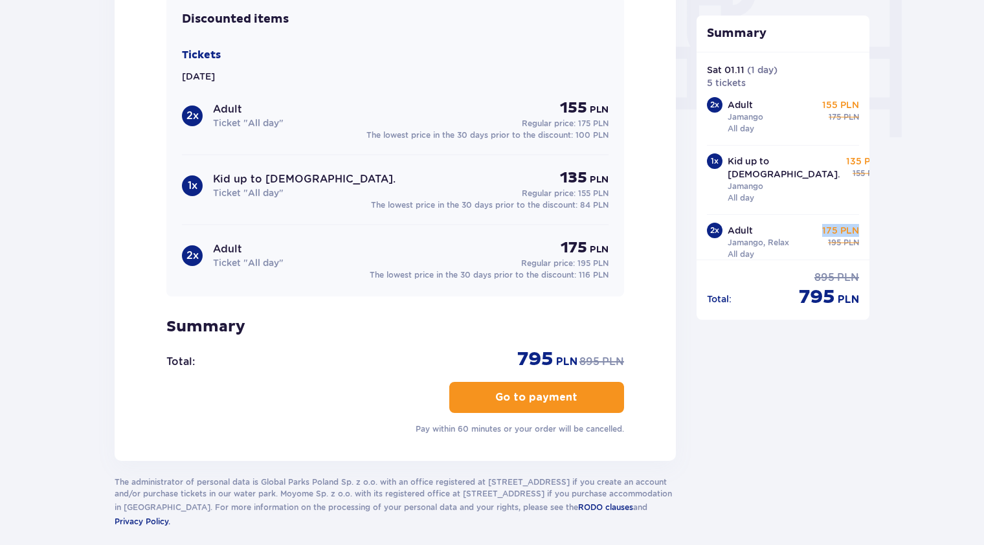
scroll to position [1312, 0]
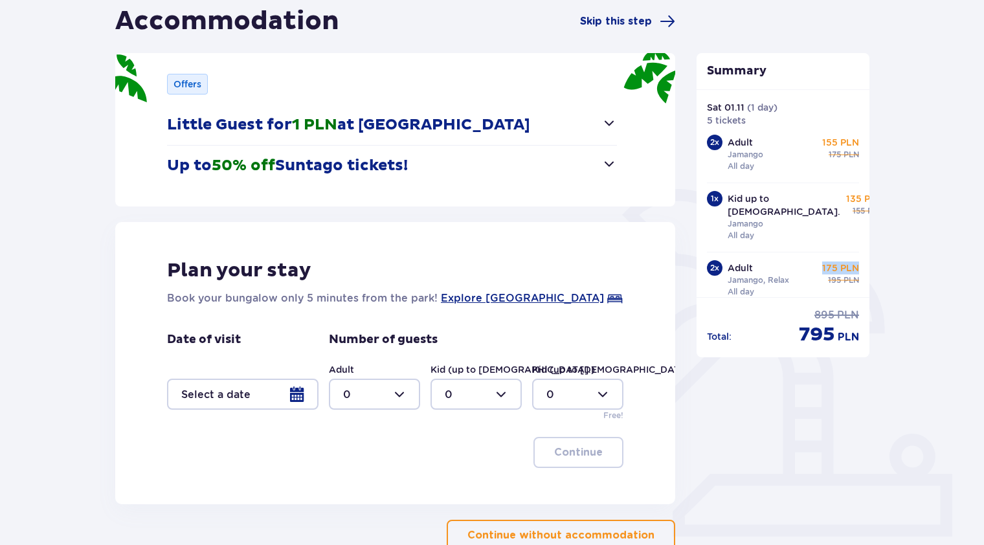
scroll to position [215, 0]
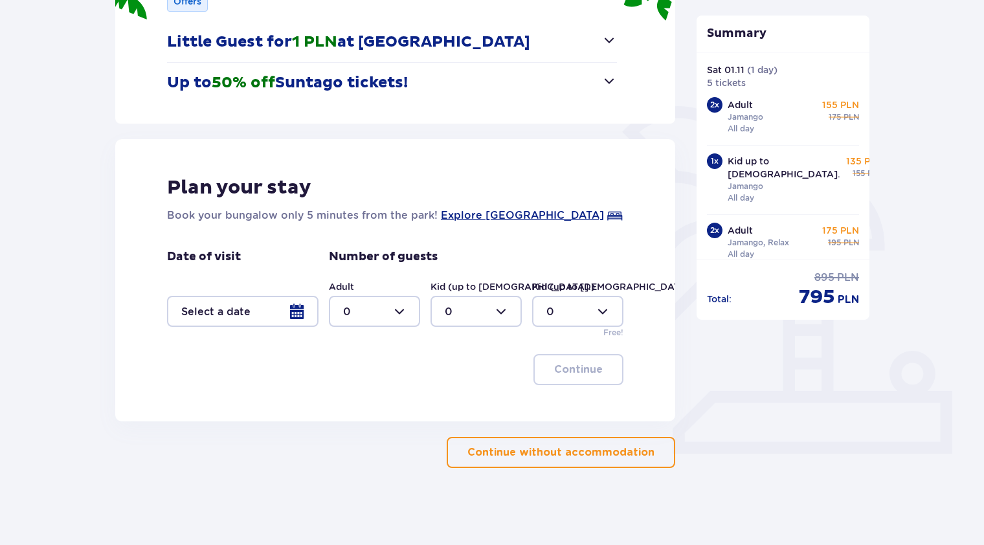
click at [300, 314] on div at bounding box center [242, 311] width 151 height 31
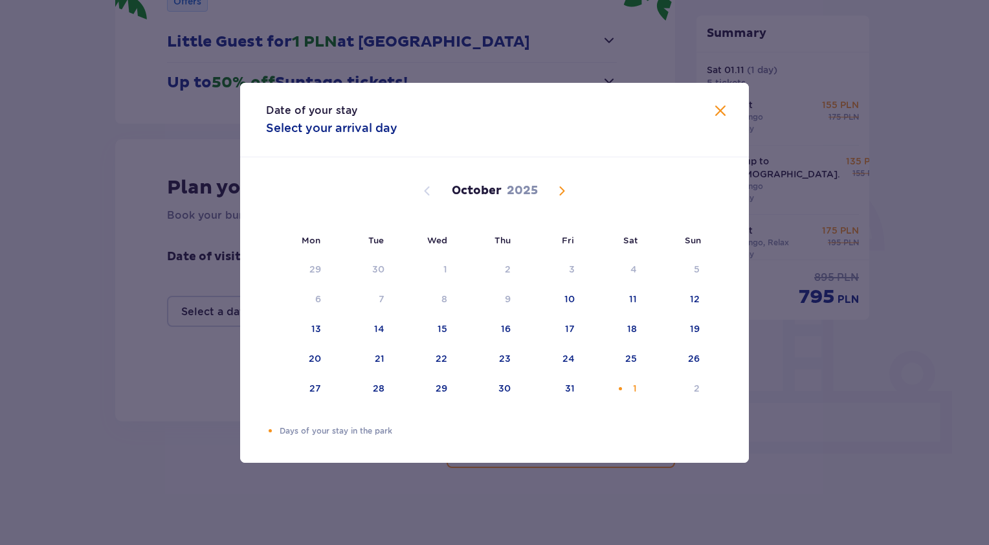
click at [696, 115] on div "Date of your stay Select your arrival day" at bounding box center [494, 120] width 509 height 74
click at [715, 115] on span "Close" at bounding box center [720, 112] width 16 height 16
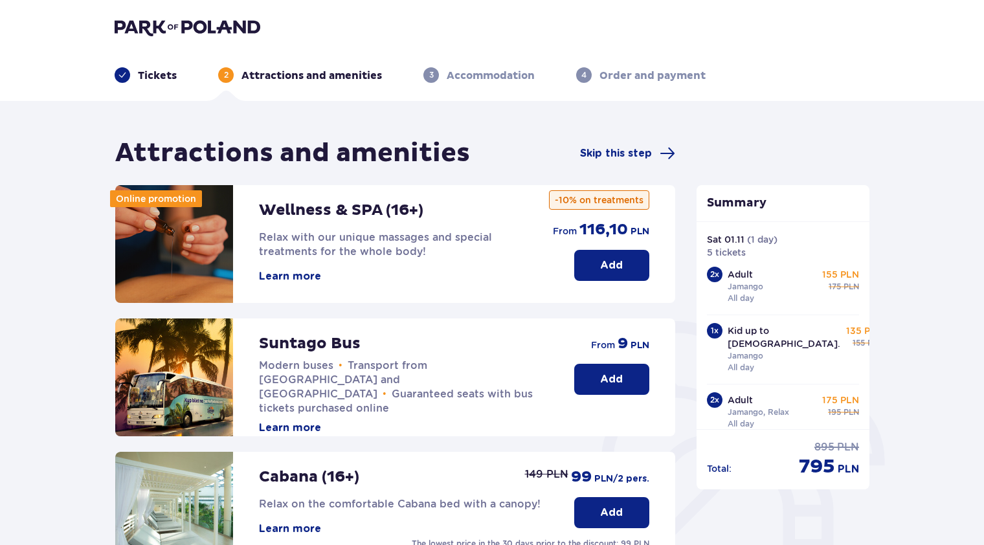
click at [0, 1] on html "Tickets 2 Attractions and amenities 3 Accommodation 4 Order and payment Attract…" at bounding box center [492, 272] width 984 height 545
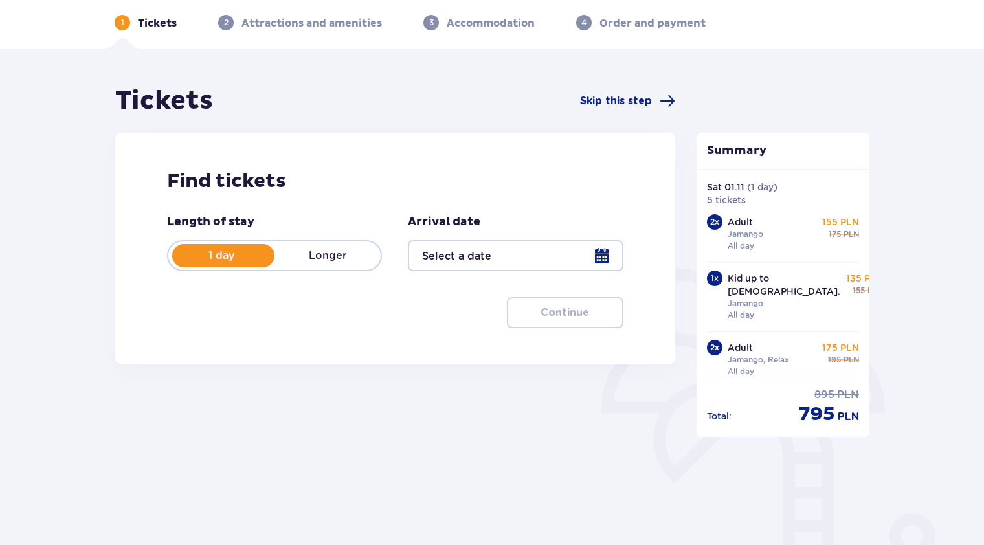
type input "01.11.25"
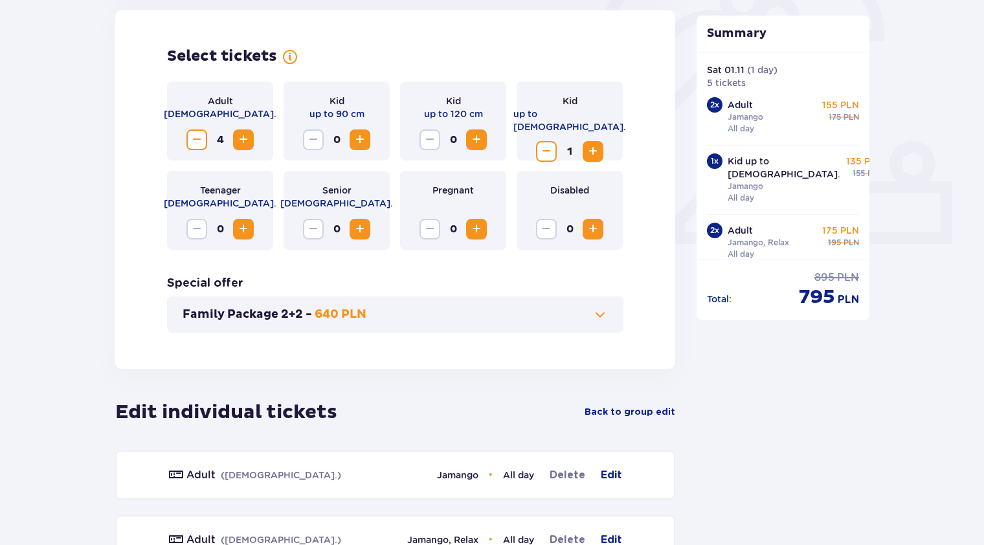
scroll to position [438, 0]
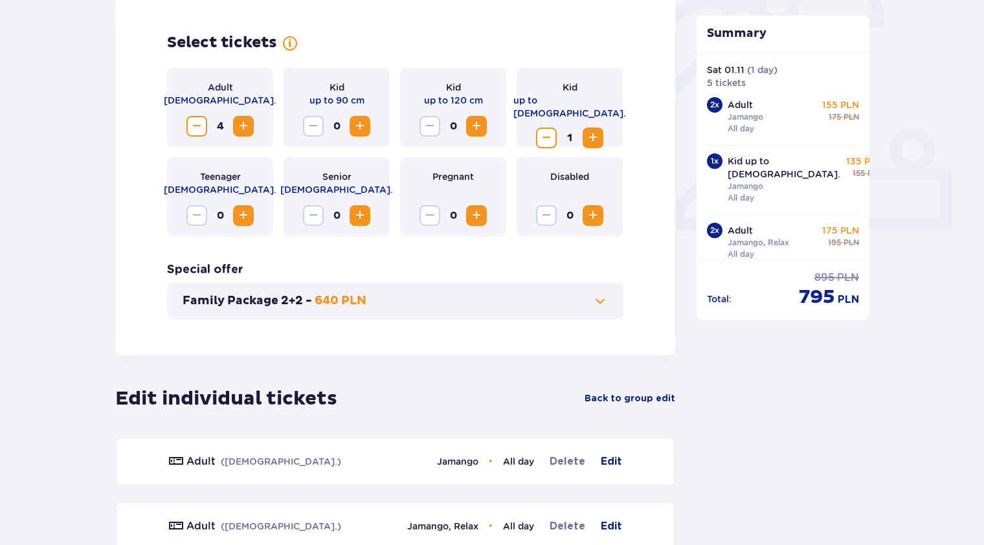
click at [192, 135] on button "Decrease" at bounding box center [196, 126] width 21 height 21
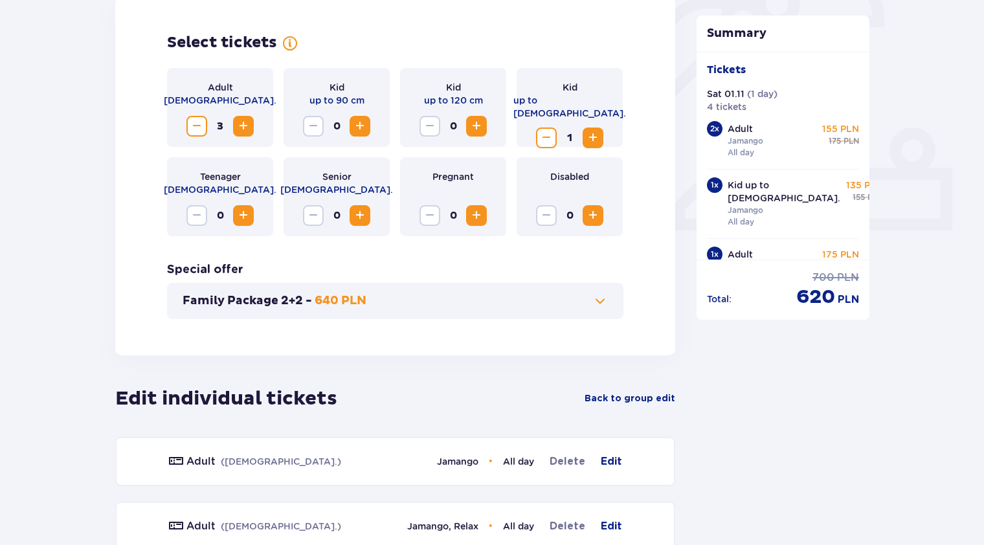
click at [195, 128] on span "Decrease" at bounding box center [197, 126] width 16 height 16
click at [552, 130] on span "Decrease" at bounding box center [546, 138] width 16 height 16
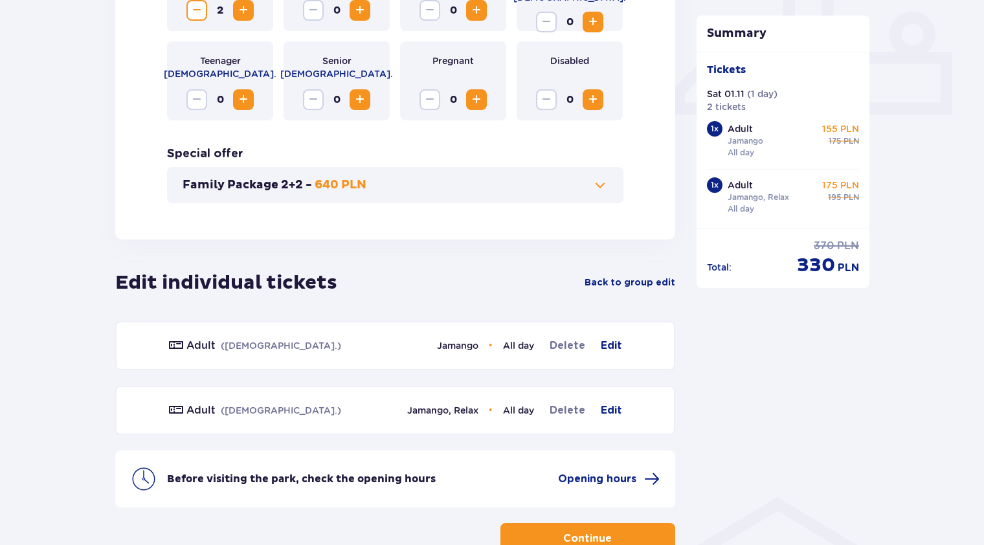
scroll to position [639, 0]
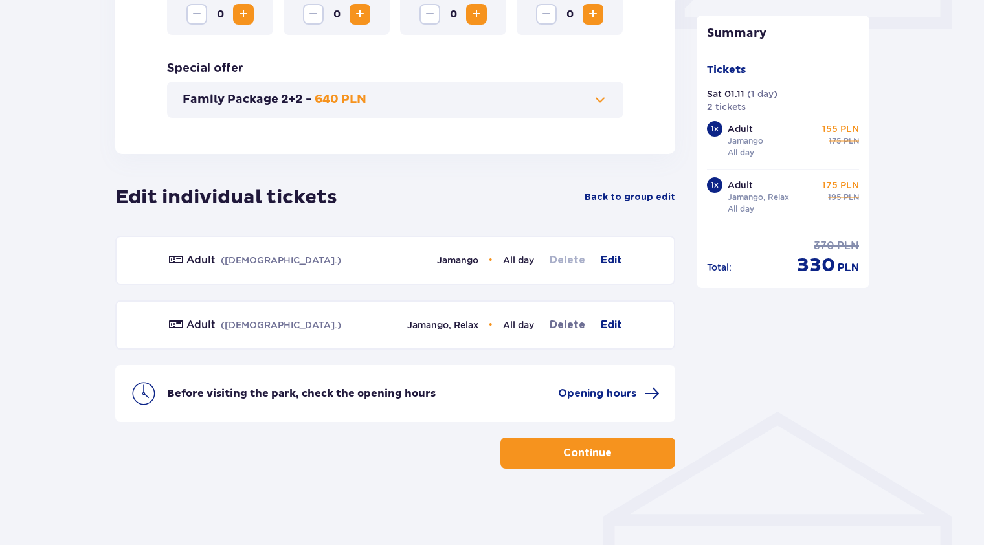
click at [566, 259] on span "Delete" at bounding box center [567, 260] width 36 height 16
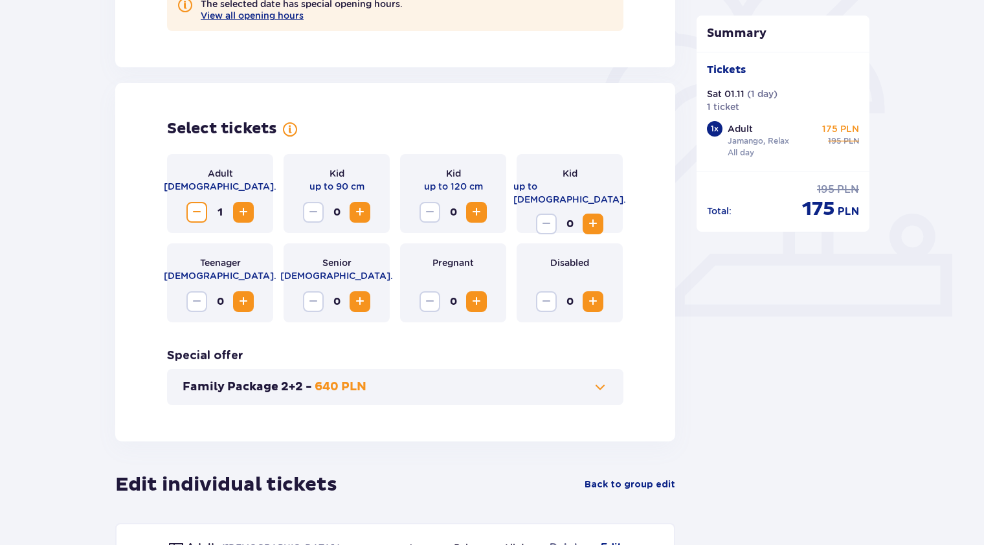
scroll to position [316, 0]
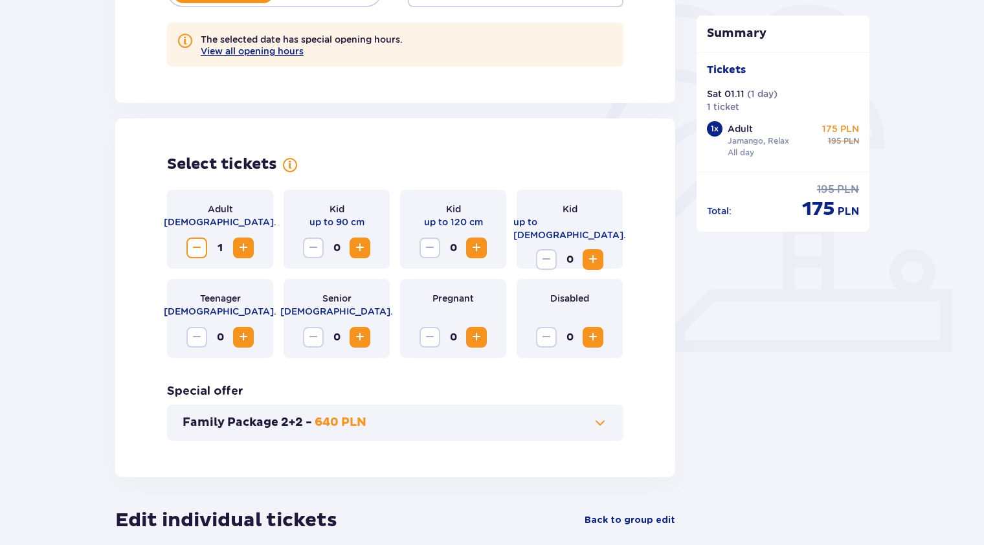
click at [240, 251] on span "Increase" at bounding box center [244, 248] width 16 height 16
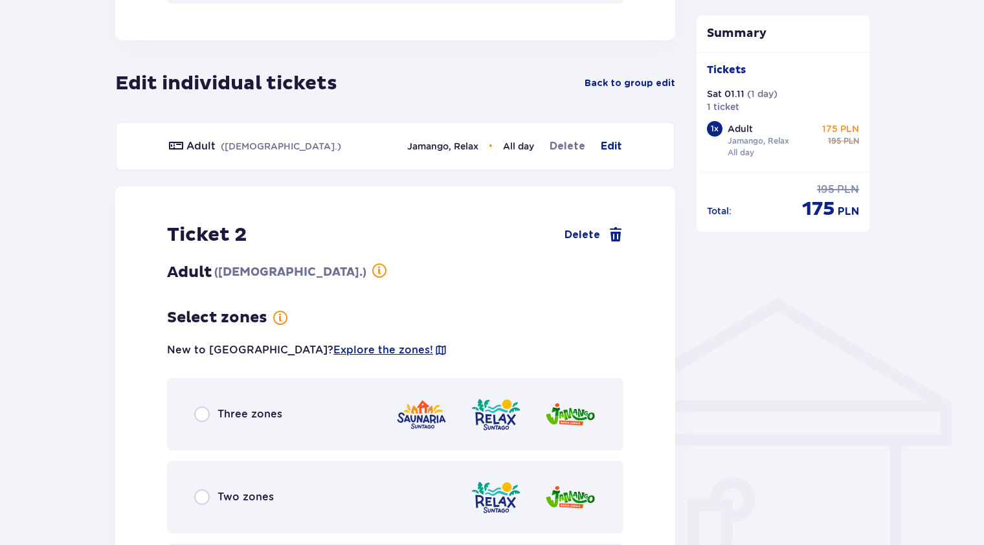
scroll to position [899, 0]
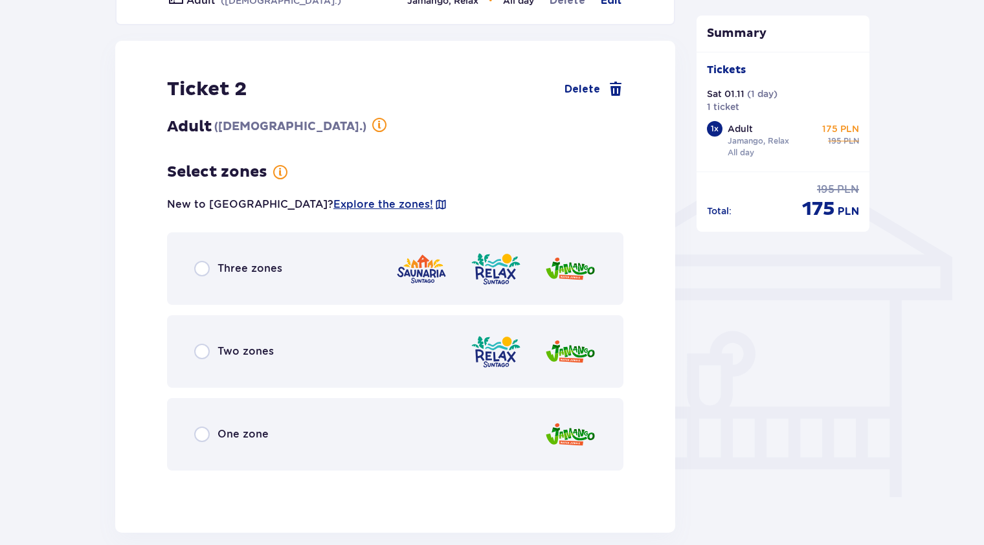
click at [204, 355] on input "radio" at bounding box center [202, 352] width 16 height 16
radio input "true"
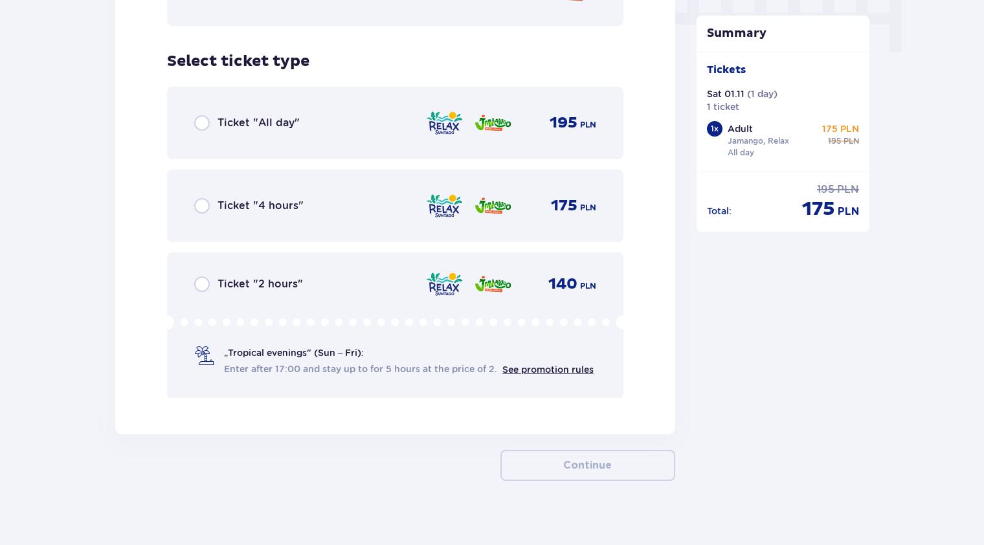
scroll to position [1356, 0]
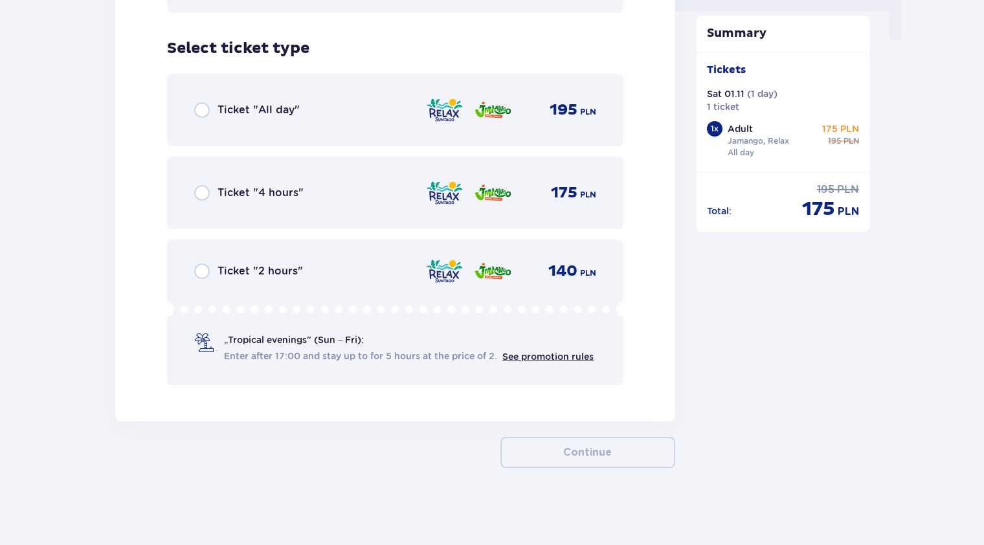
click at [202, 116] on input "radio" at bounding box center [202, 110] width 16 height 16
radio input "true"
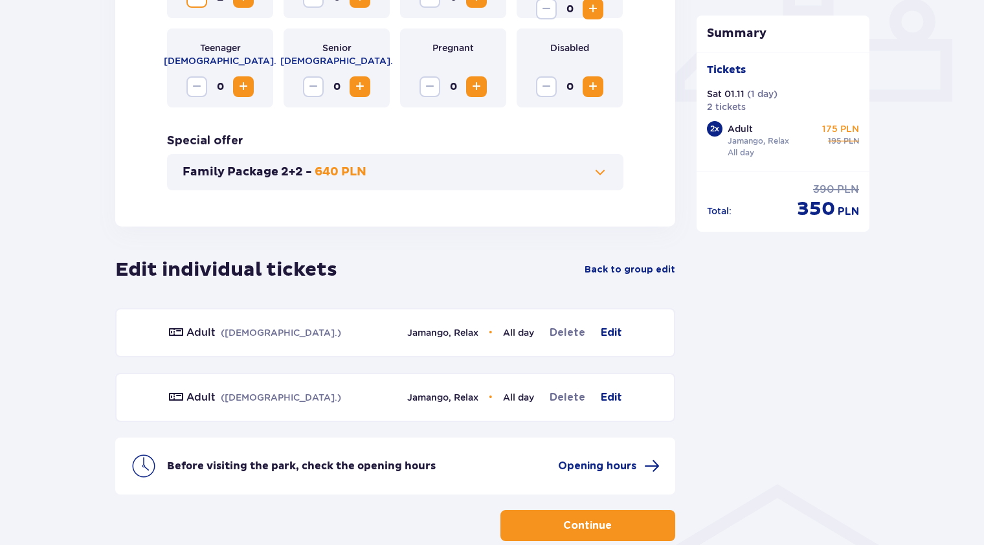
scroll to position [639, 0]
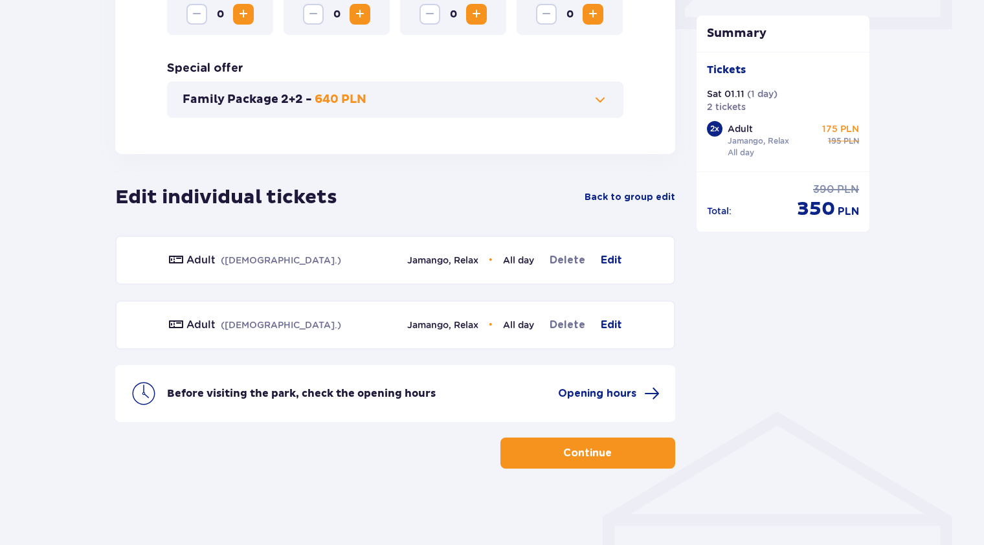
click at [582, 456] on p "Continue" at bounding box center [587, 453] width 49 height 14
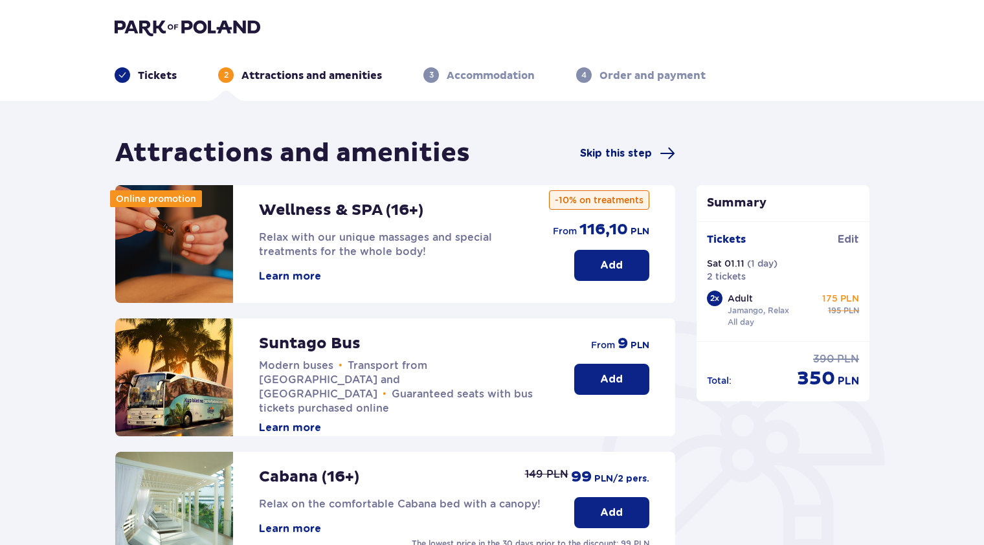
click at [632, 156] on span "Skip this step" at bounding box center [616, 153] width 72 height 14
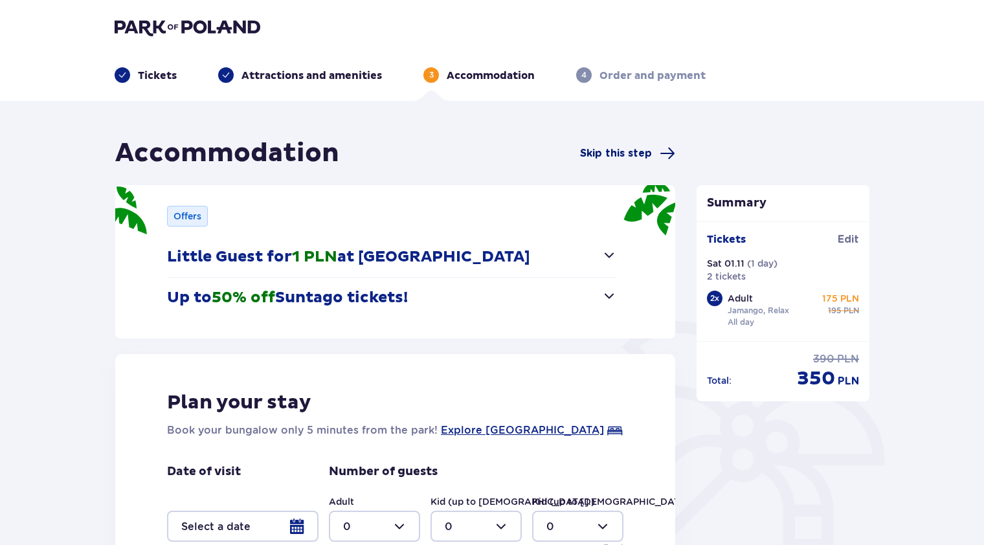
click at [612, 151] on span "Skip this step" at bounding box center [616, 153] width 72 height 14
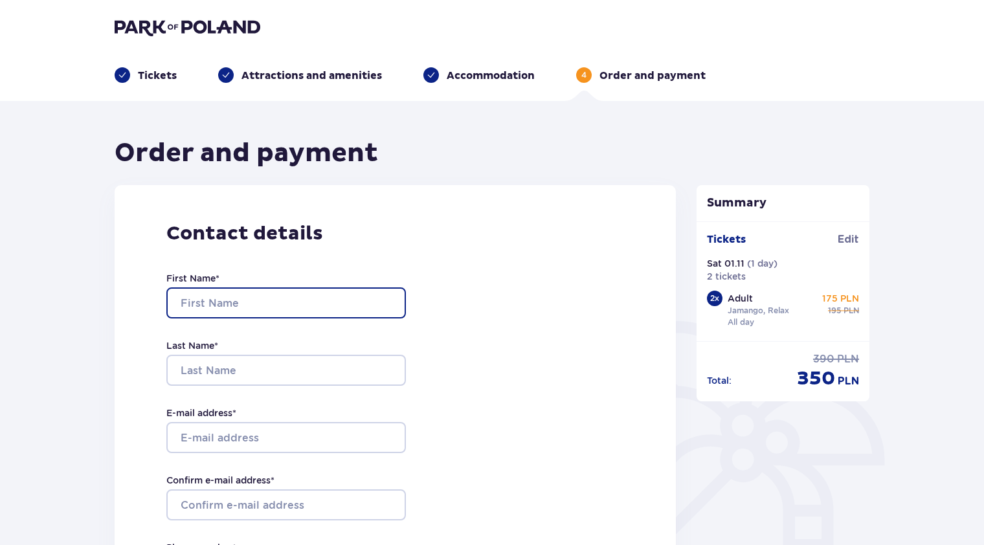
click at [215, 300] on input "First Name *" at bounding box center [285, 302] width 239 height 31
type input "Vita"
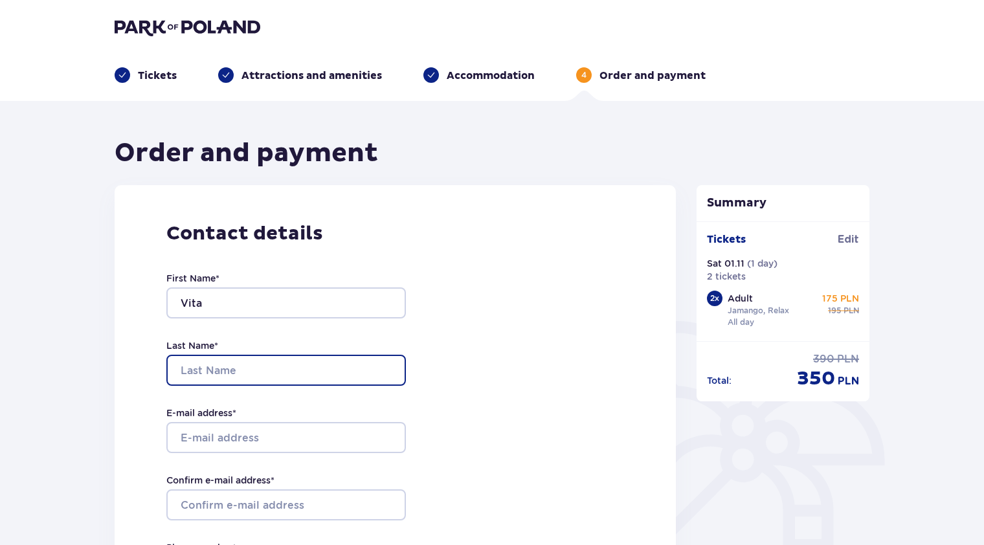
type input "Kazanavičienė"
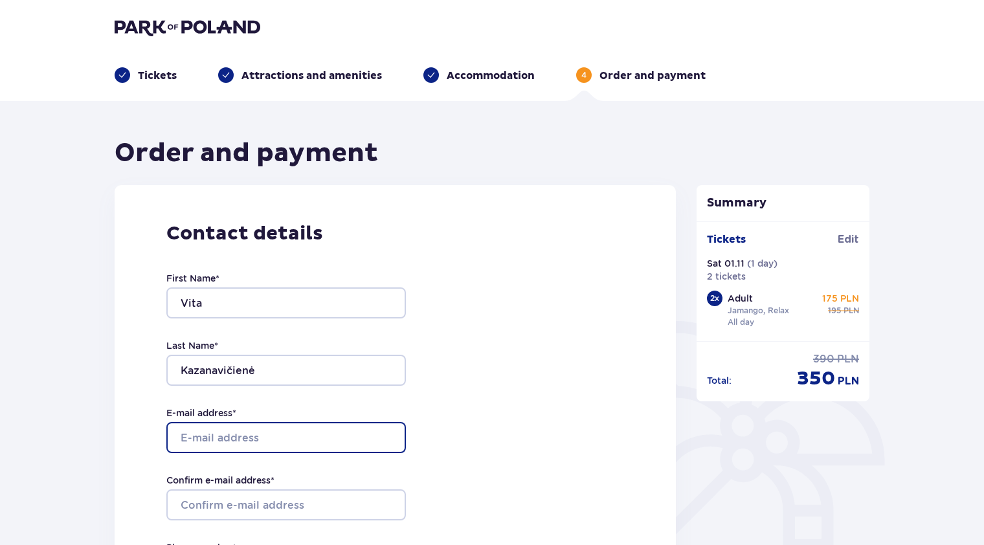
type input "vita.kazanaviciene@iki.lt"
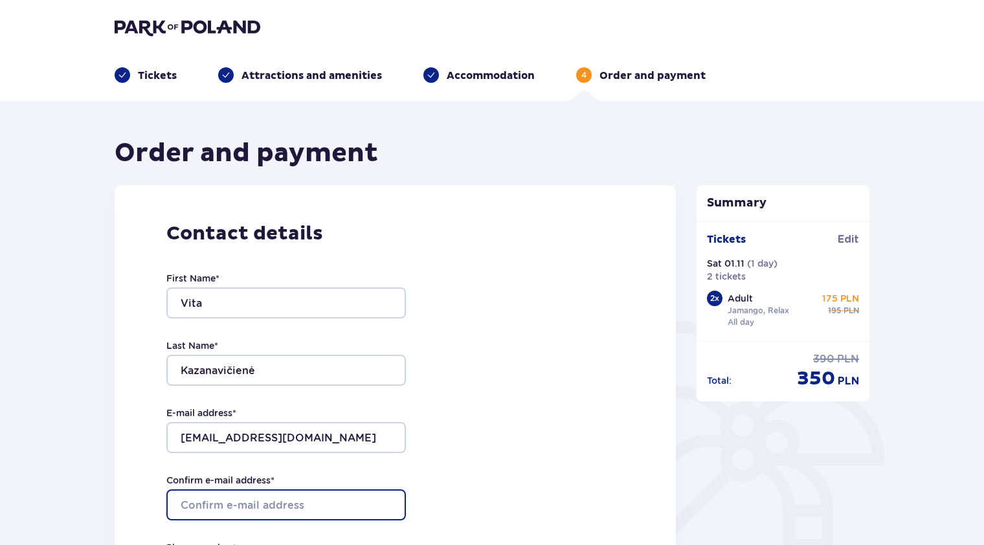
type input "vita.kazanaviciene@iki.lt"
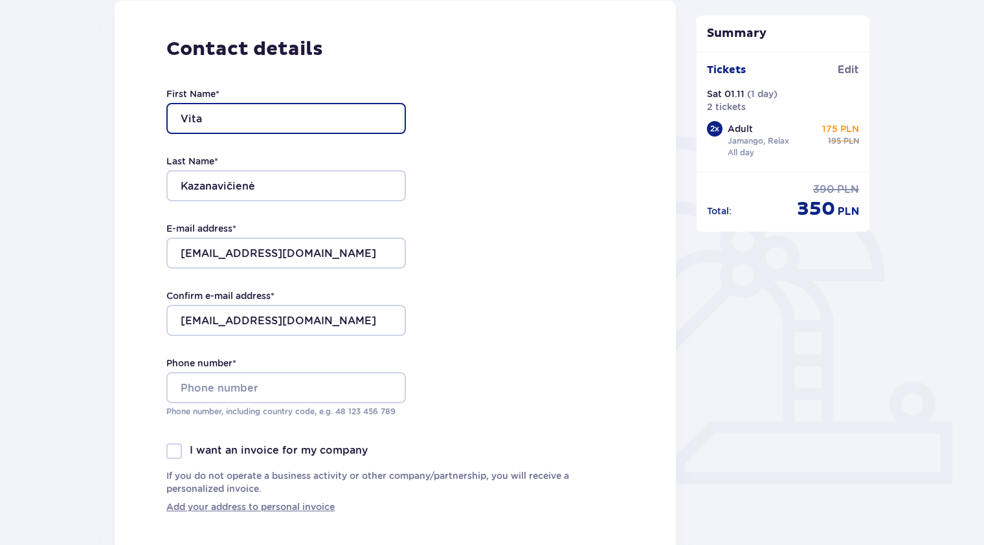
scroll to position [194, 0]
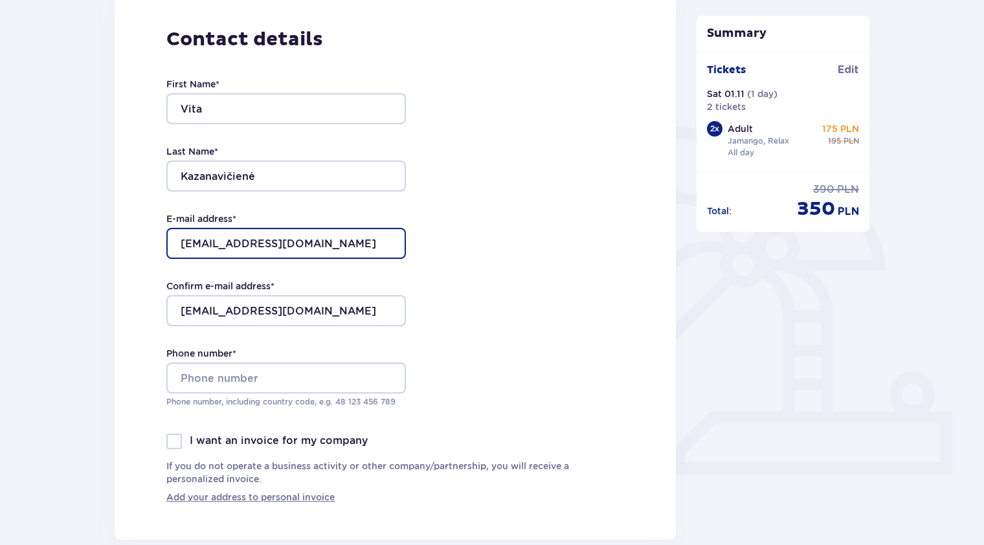
click at [320, 239] on input "vita.kazanaviciene@iki.lt" at bounding box center [285, 243] width 239 height 31
type input "vita.kazanaviciene@gmail.com"
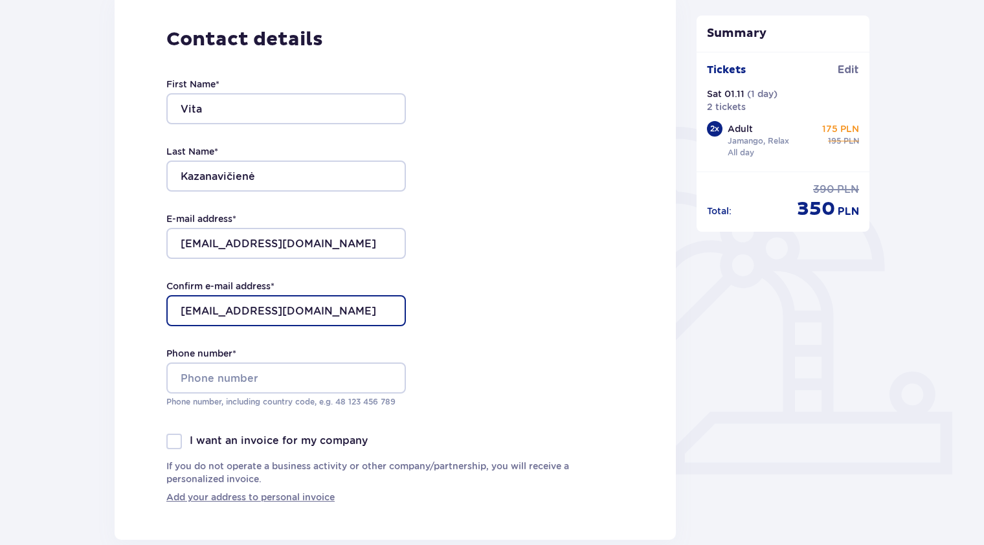
drag, startPoint x: 283, startPoint y: 314, endPoint x: 294, endPoint y: 317, distance: 11.5
click at [283, 314] on input "vita.kazanaviciene@iki.lt" at bounding box center [285, 310] width 239 height 31
click at [320, 310] on input "vita.kazanaviciene@iki.lt" at bounding box center [285, 310] width 239 height 31
type input "vita.kazanaviciene@gmail.com"
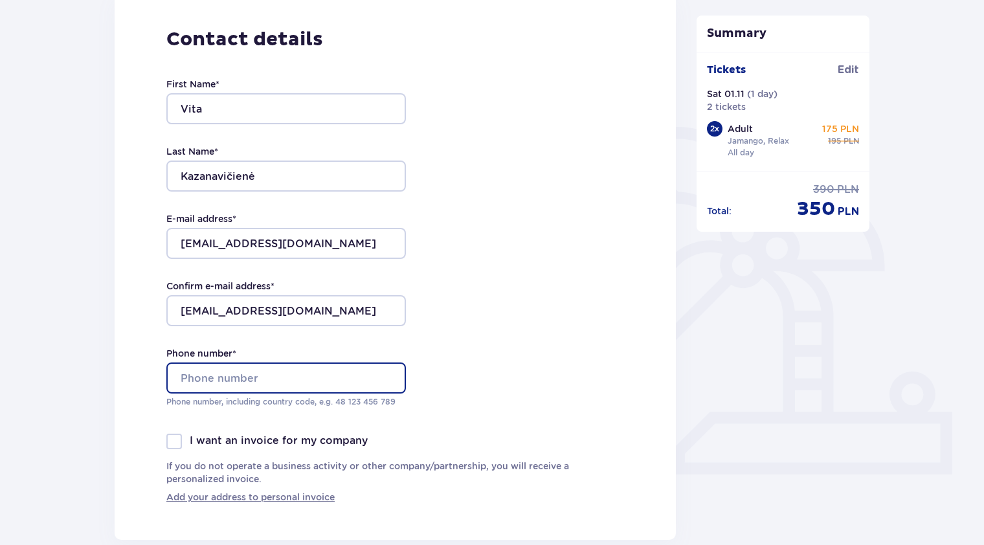
click at [250, 392] on input "Phone number *" at bounding box center [285, 377] width 239 height 31
type input "+37064046631"
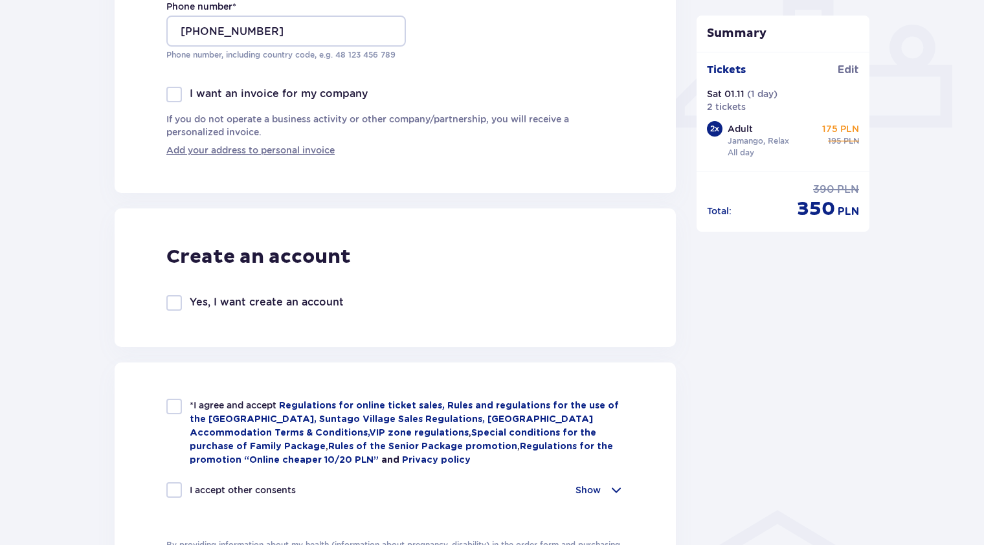
scroll to position [712, 0]
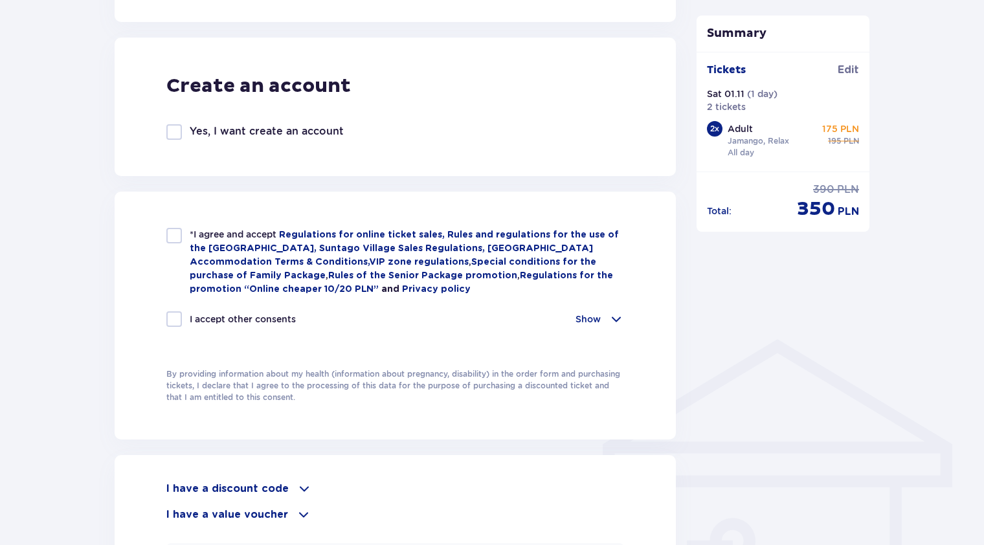
click at [178, 237] on div at bounding box center [174, 236] width 16 height 16
checkbox input "true"
click at [602, 314] on div "Show" at bounding box center [599, 319] width 49 height 16
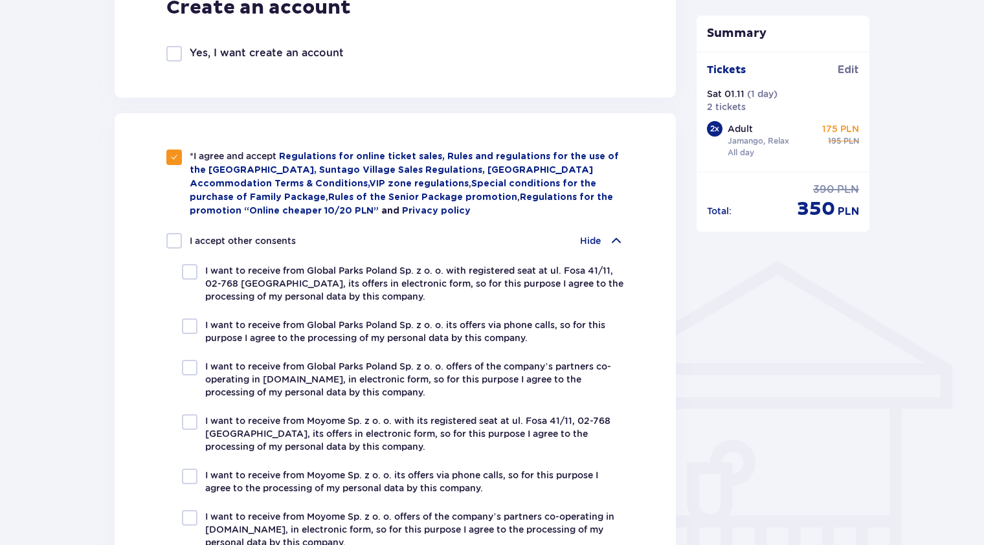
scroll to position [841, 0]
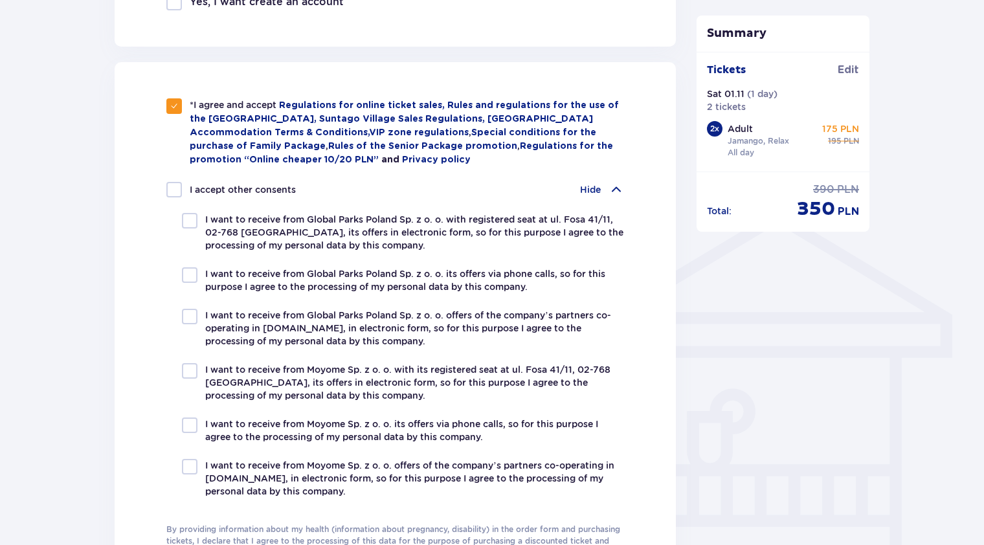
click at [583, 188] on p "Hide" at bounding box center [590, 189] width 21 height 13
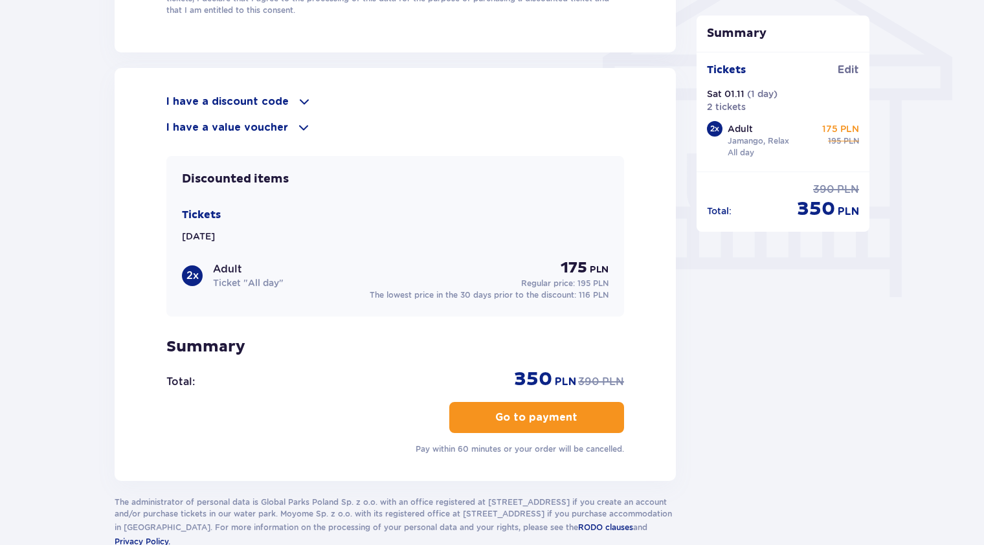
scroll to position [1100, 0]
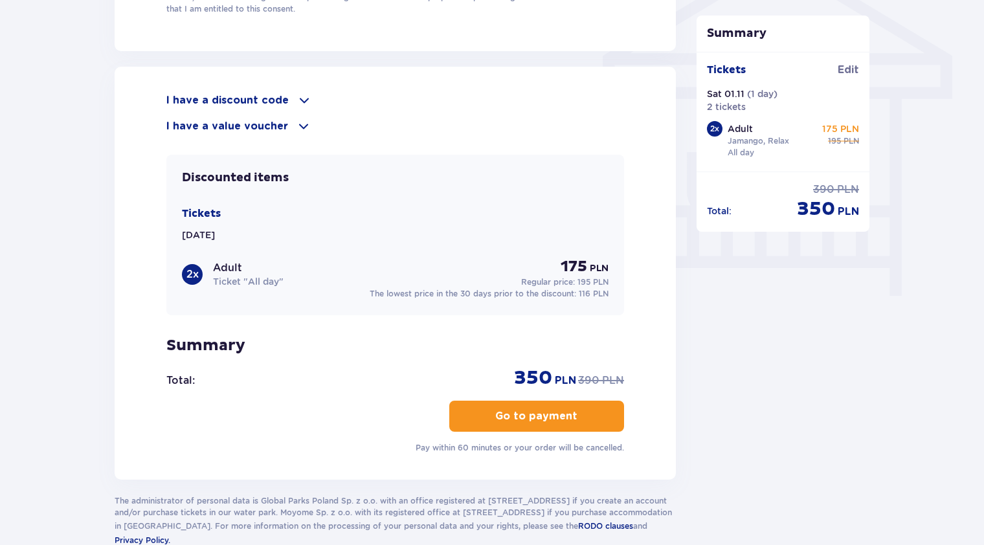
click at [511, 411] on p "Go to payment" at bounding box center [536, 416] width 82 height 14
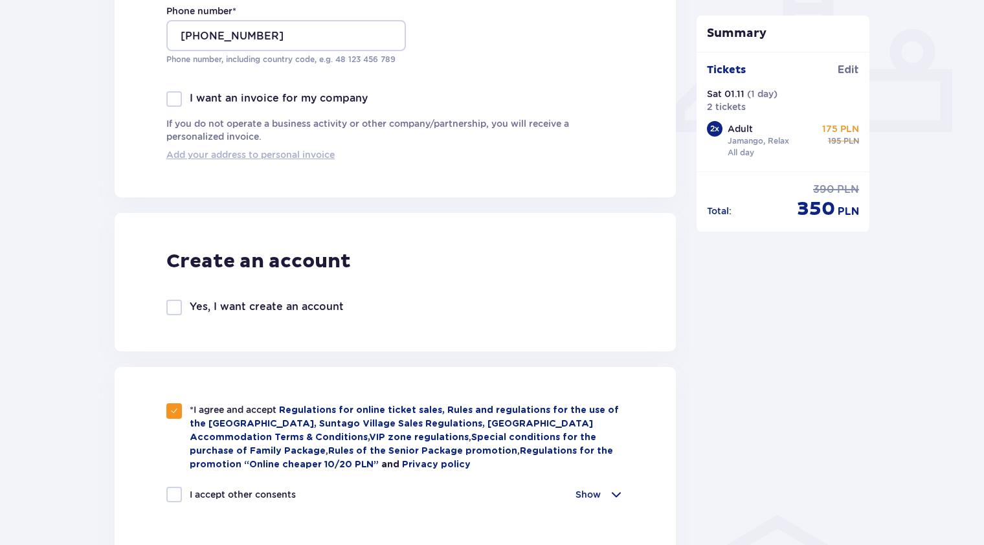
scroll to position [388, 0]
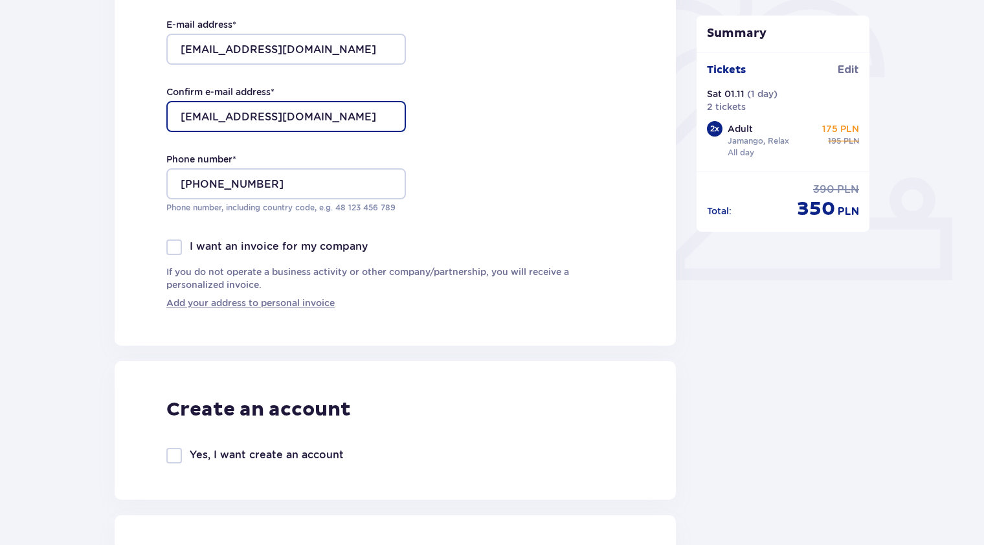
click at [274, 113] on input "vita.kazanaviciene@gmail.com" at bounding box center [285, 116] width 239 height 31
type input "vita.kazanavi@gmail.com"
click at [498, 213] on div "Contact details First Name * Vita Last Name * Kazanavičienė E-mail address * vi…" at bounding box center [395, 71] width 561 height 549
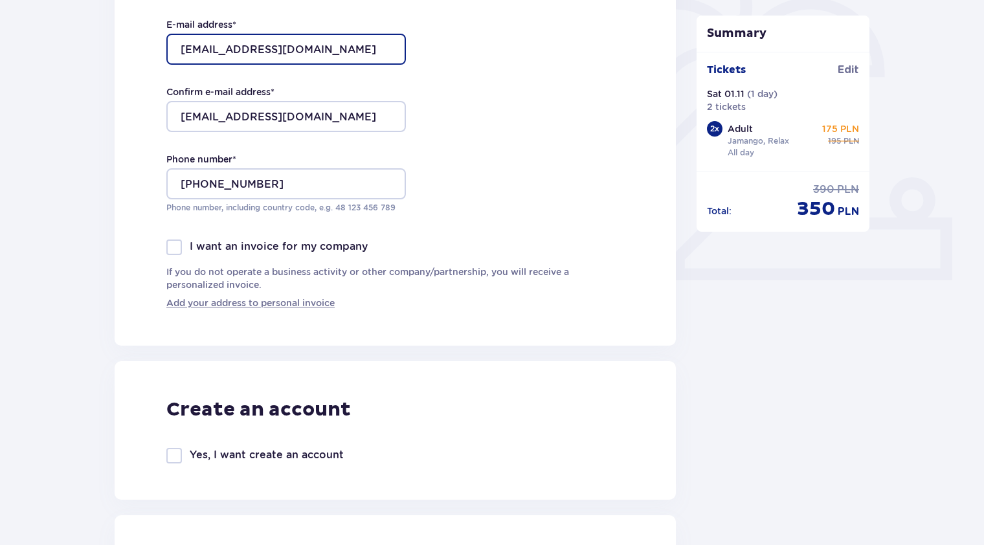
click at [274, 50] on input "vita.kazanaviciene@gmail.com" at bounding box center [285, 49] width 239 height 31
type input "vita.kazanavi@gmail.com"
click at [507, 170] on div "Contact details First Name * Vita Last Name * Kazanavičienė E-mail address * vi…" at bounding box center [395, 71] width 561 height 549
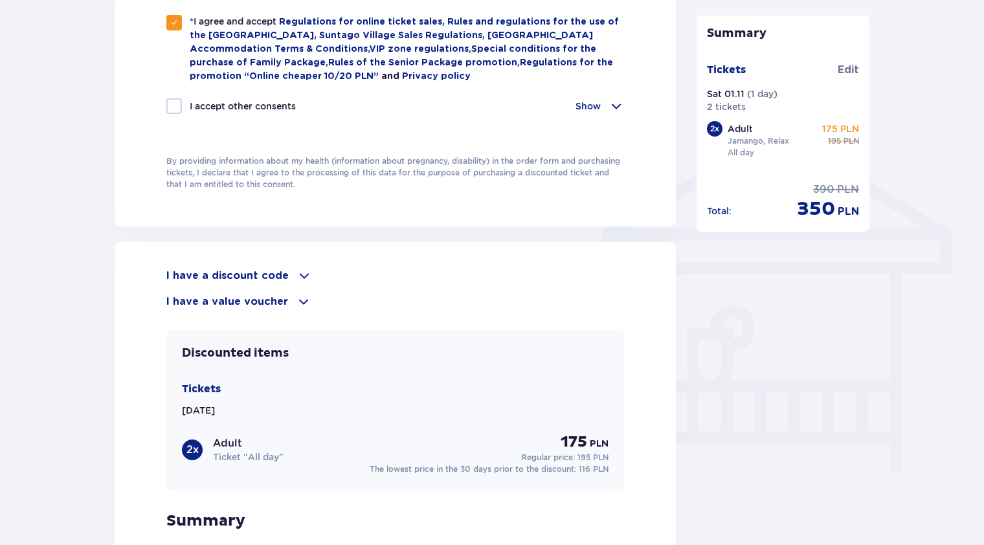
scroll to position [1035, 0]
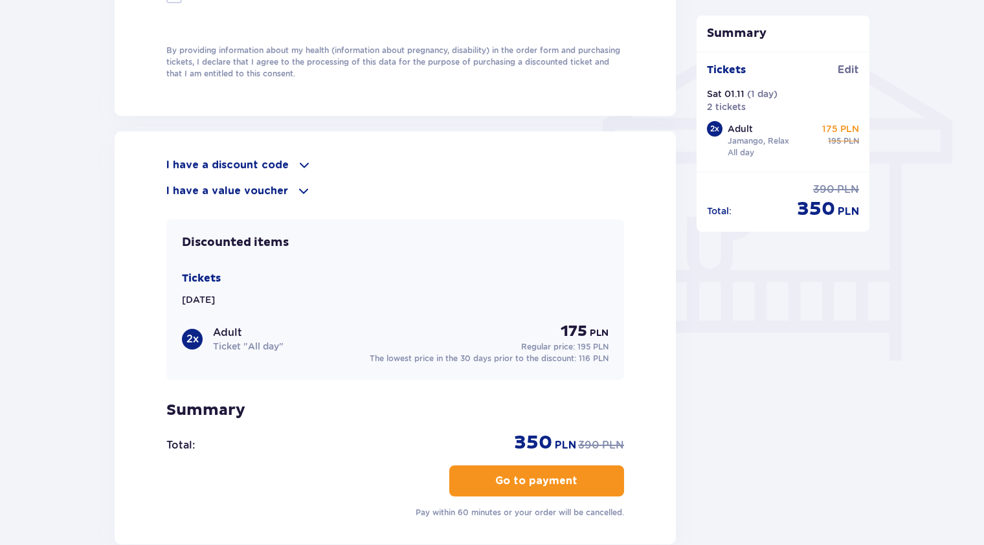
click at [522, 483] on p "Go to payment" at bounding box center [536, 481] width 82 height 14
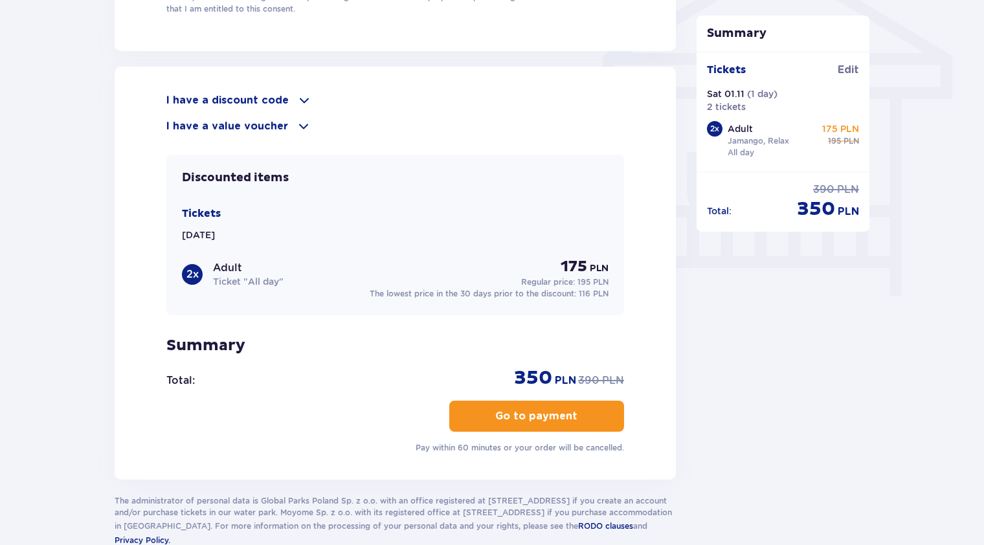
scroll to position [1165, 0]
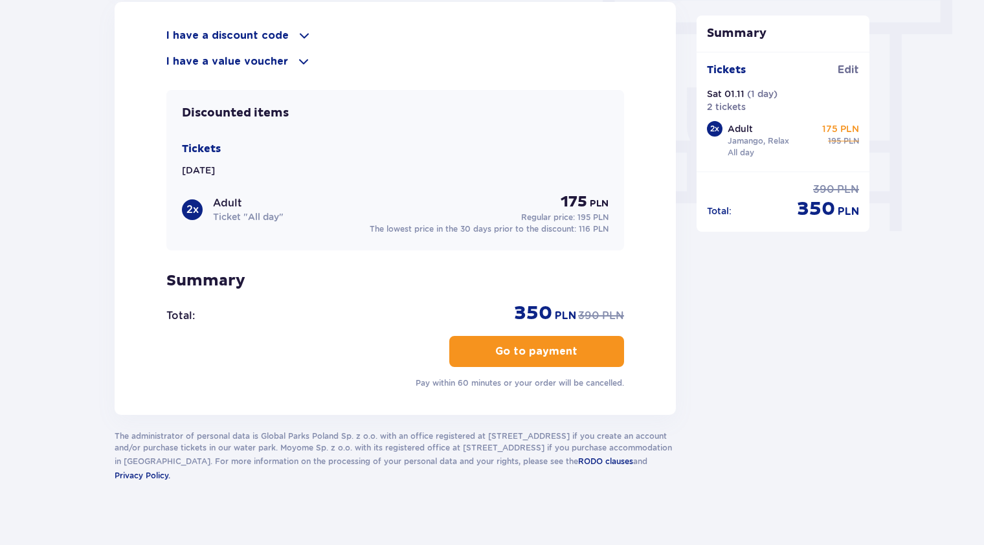
click at [479, 344] on button "Go to payment" at bounding box center [536, 351] width 175 height 31
click at [524, 348] on p "Go to payment" at bounding box center [536, 351] width 82 height 14
click at [515, 346] on p "Go to payment" at bounding box center [536, 351] width 82 height 14
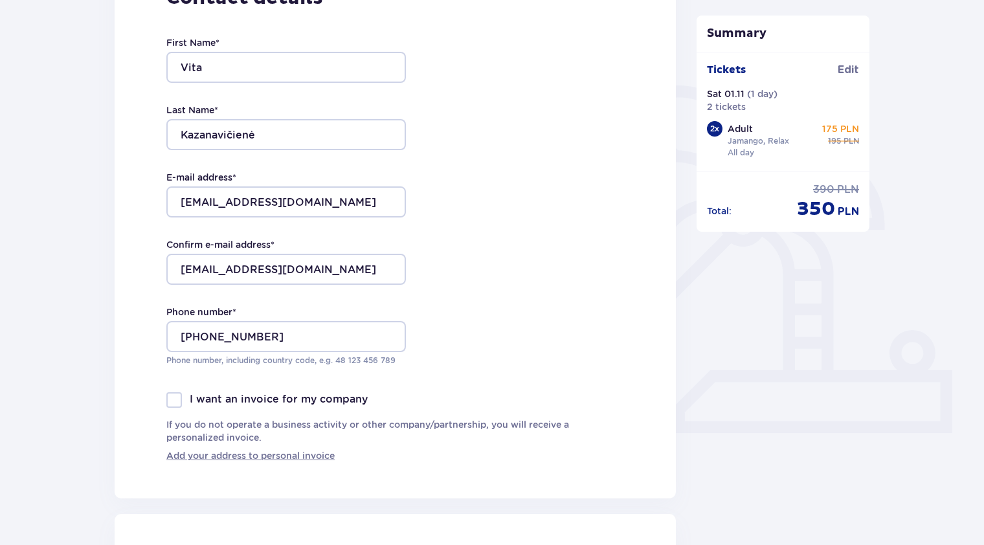
scroll to position [129, 0]
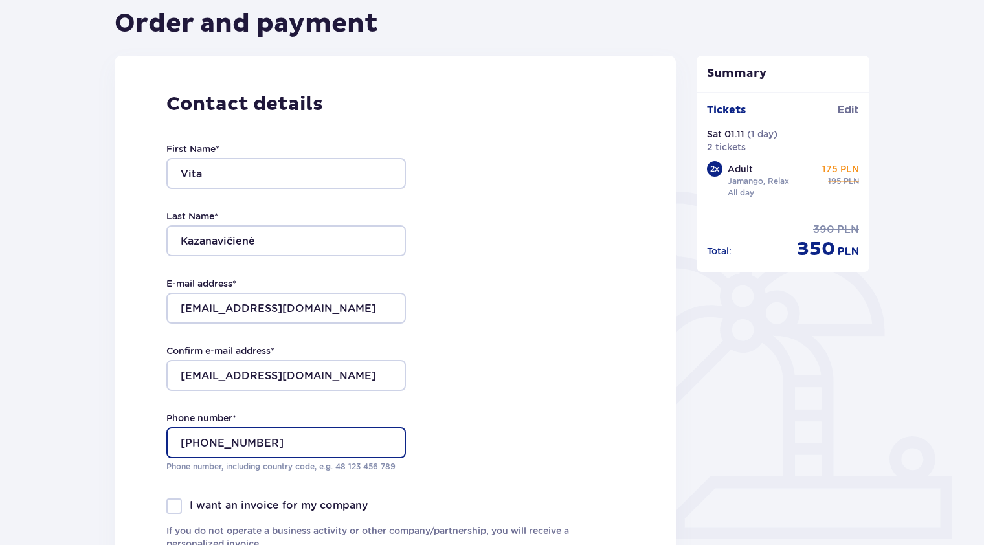
click at [263, 452] on input "+37064046631" at bounding box center [285, 442] width 239 height 31
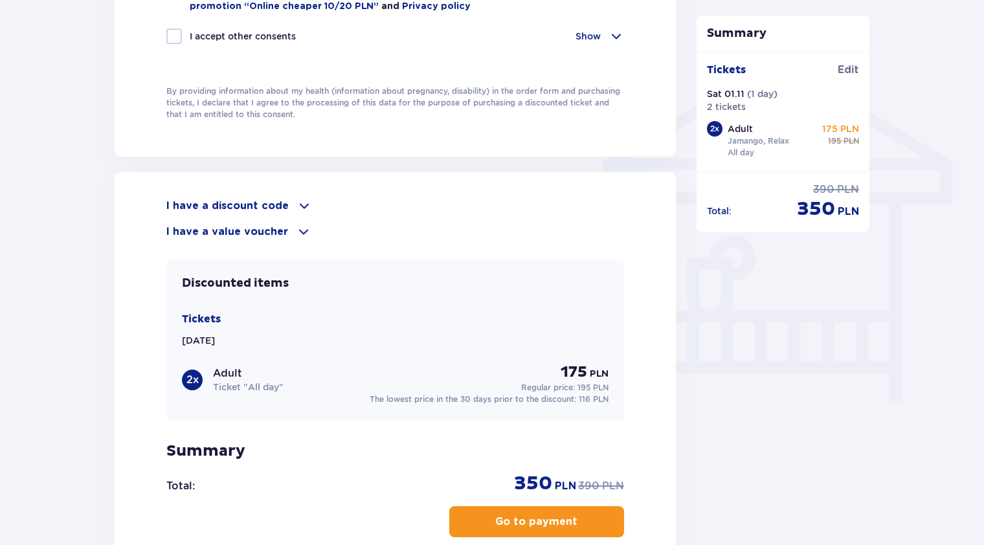
scroll to position [1165, 0]
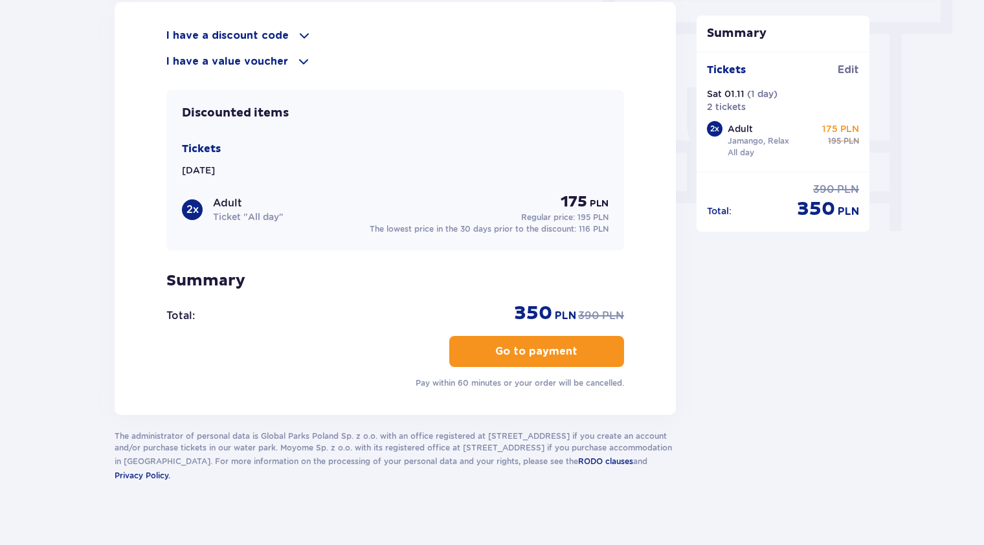
click at [483, 350] on button "Go to payment" at bounding box center [536, 351] width 175 height 31
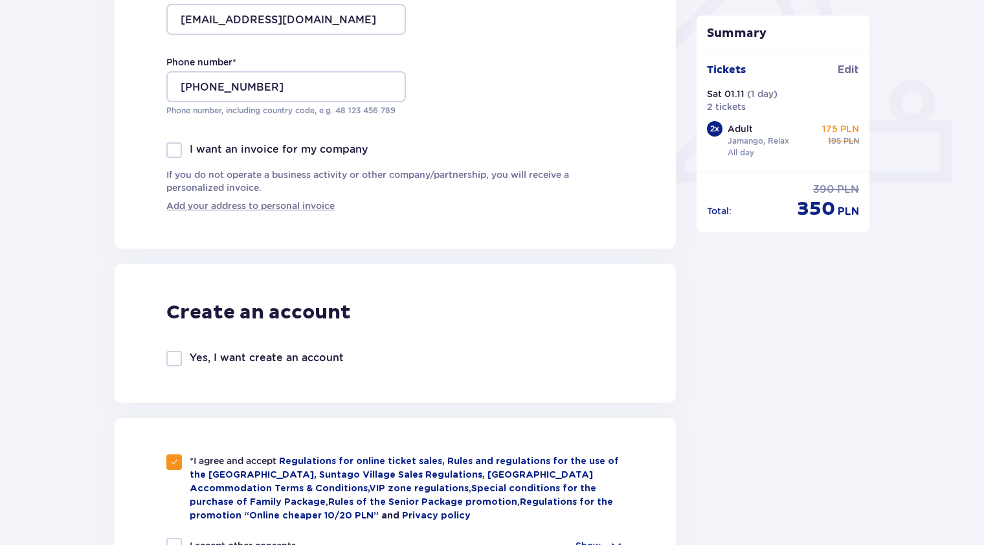
scroll to position [388, 0]
